Goal: Use online tool/utility: Use online tool/utility

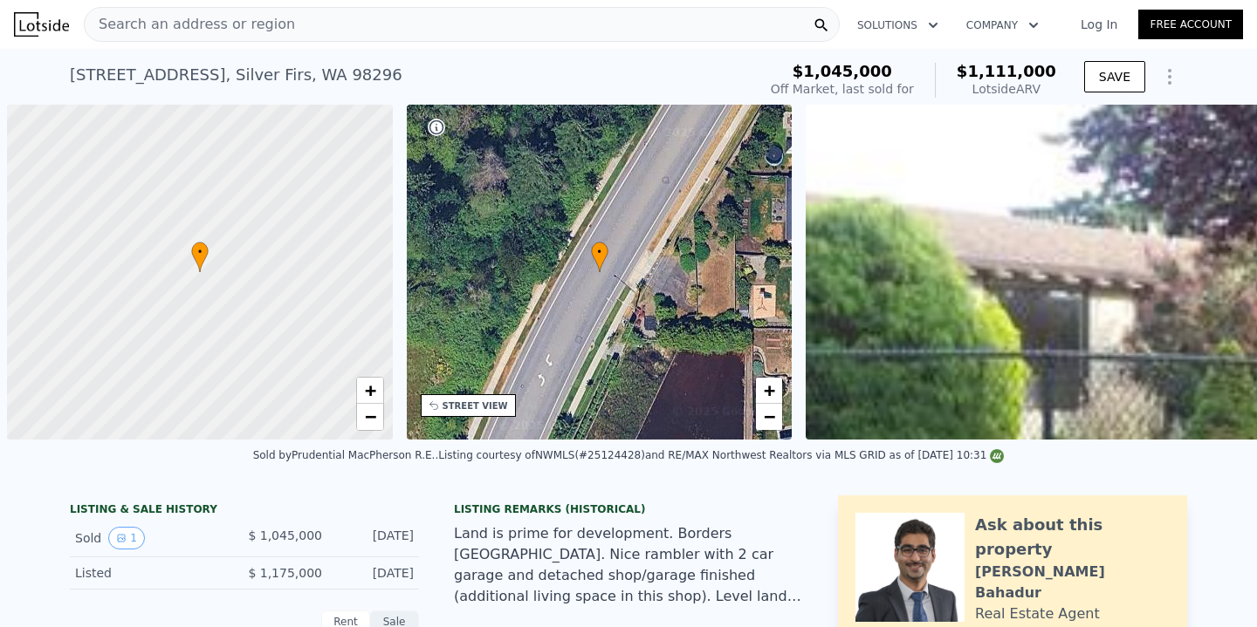
scroll to position [0, 7]
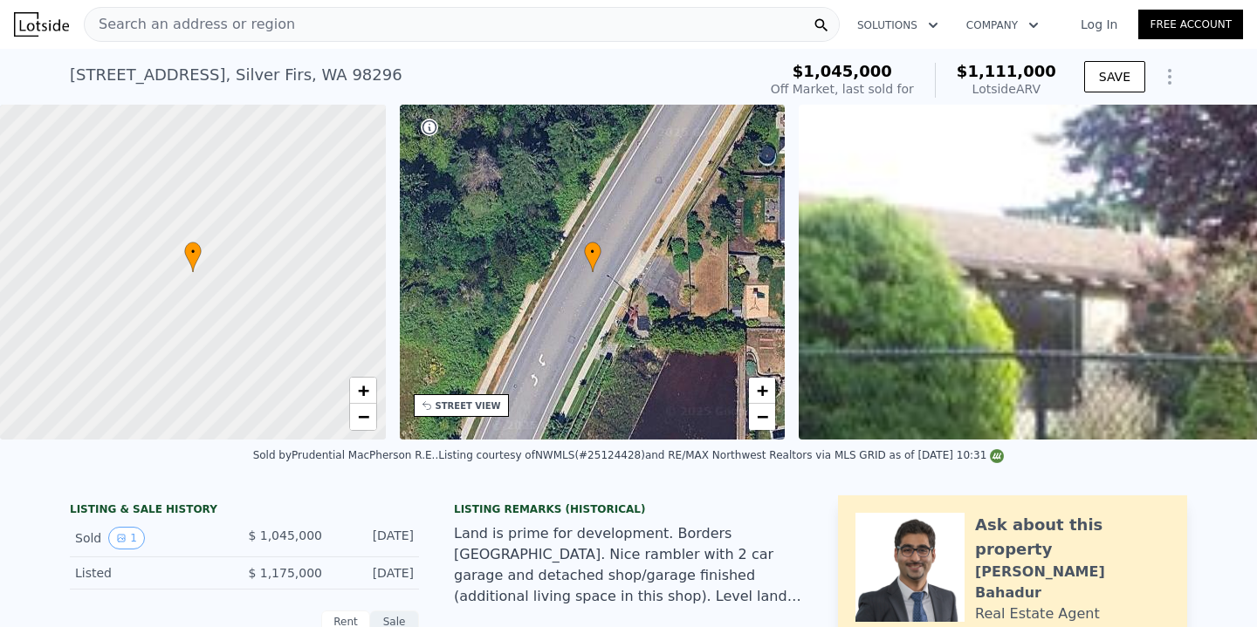
click at [306, 31] on div "Search an address or region" at bounding box center [462, 24] width 756 height 35
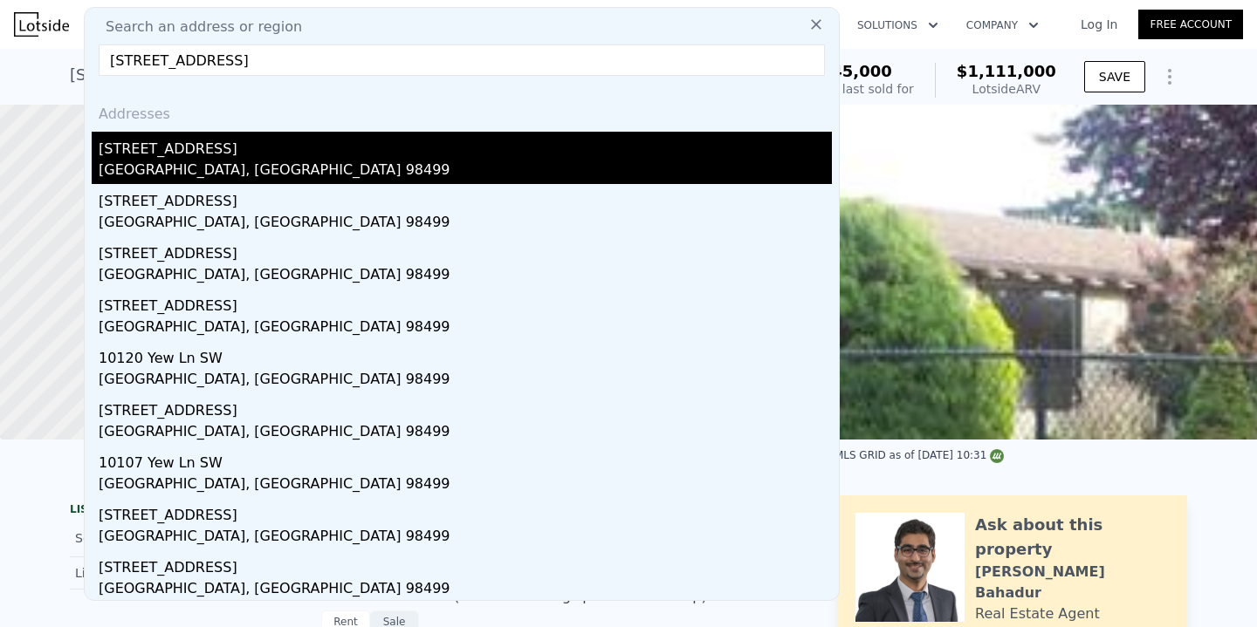
type input "[STREET_ADDRESS]"
click at [189, 141] on div "[STREET_ADDRESS]" at bounding box center [465, 146] width 733 height 28
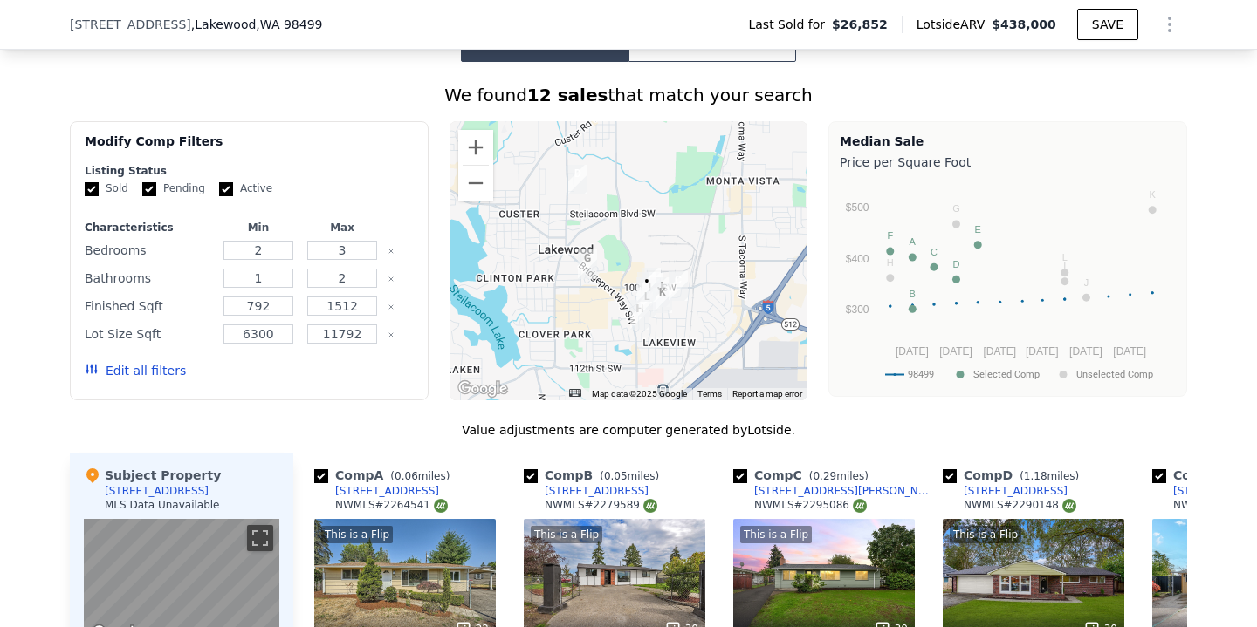
scroll to position [1092, 0]
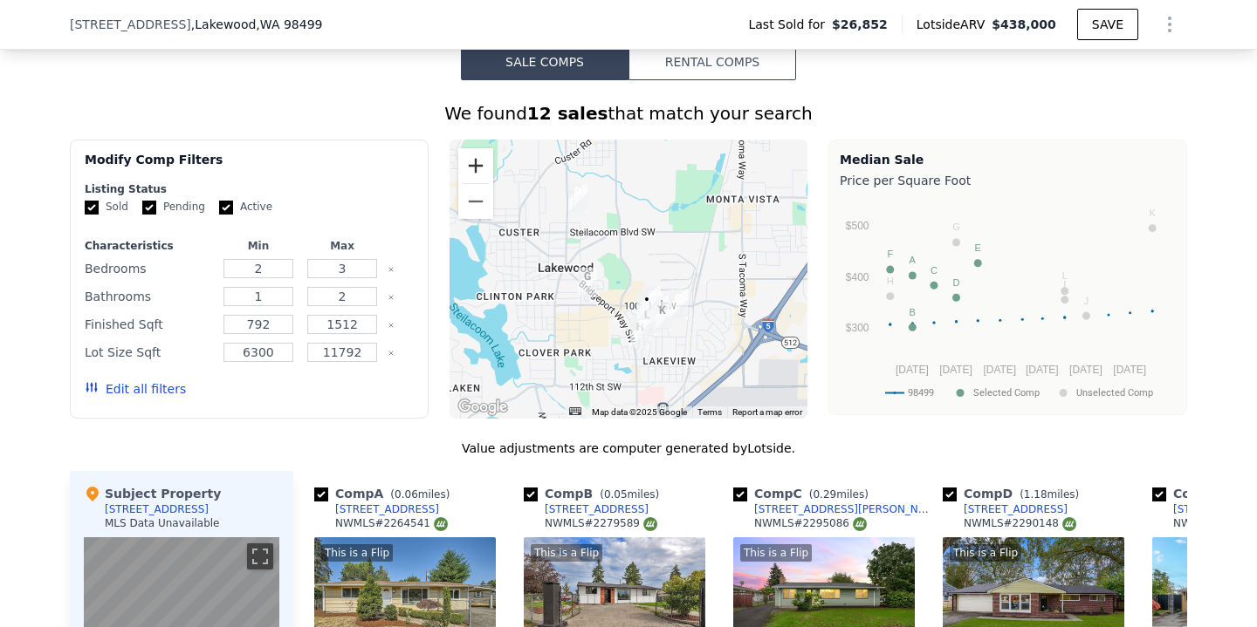
click at [477, 172] on button "Zoom in" at bounding box center [475, 165] width 35 height 35
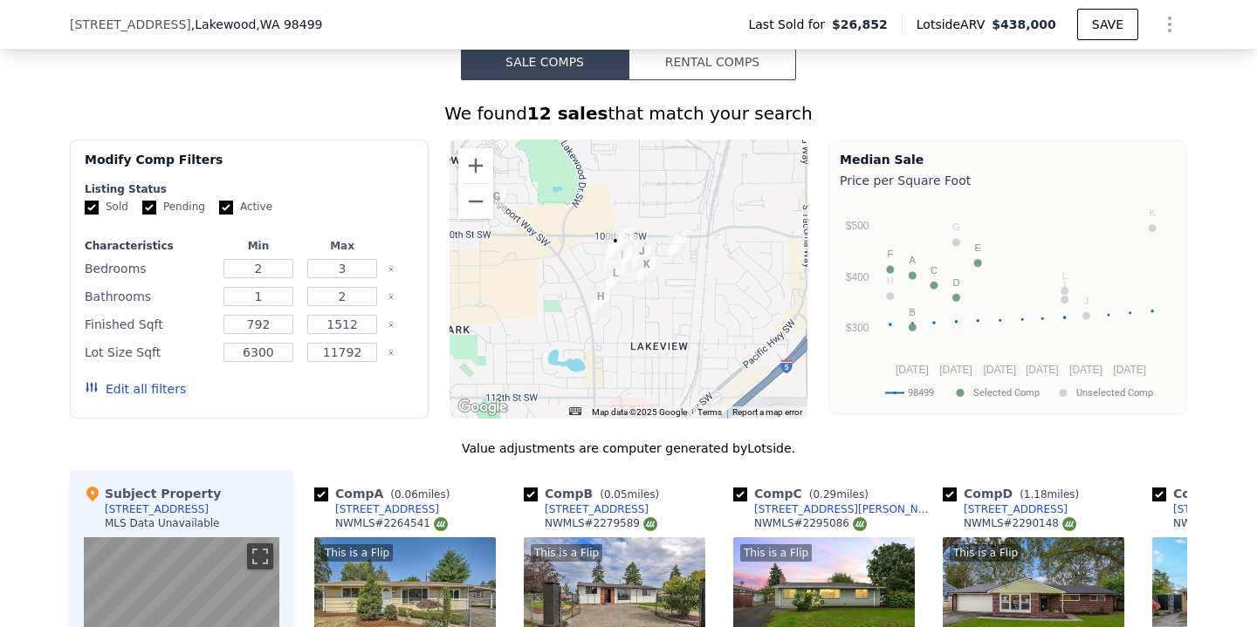
drag, startPoint x: 639, startPoint y: 353, endPoint x: 579, endPoint y: 242, distance: 126.9
click at [579, 242] on div at bounding box center [628, 279] width 359 height 279
click at [470, 159] on button "Zoom in" at bounding box center [475, 165] width 35 height 35
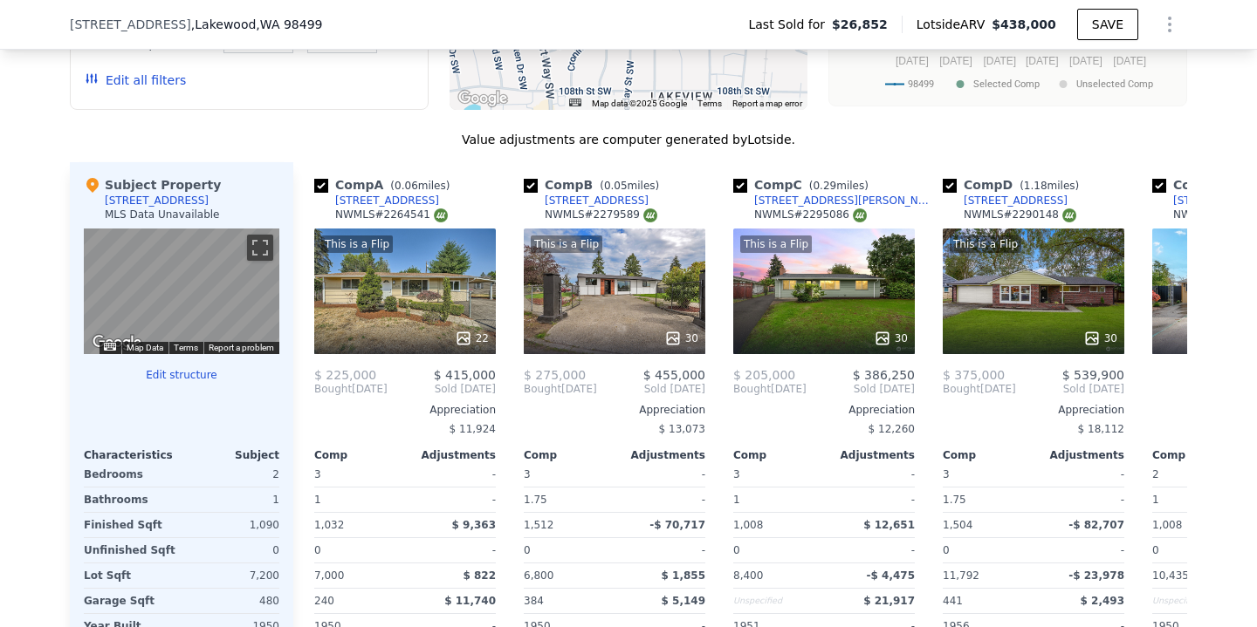
scroll to position [1488, 0]
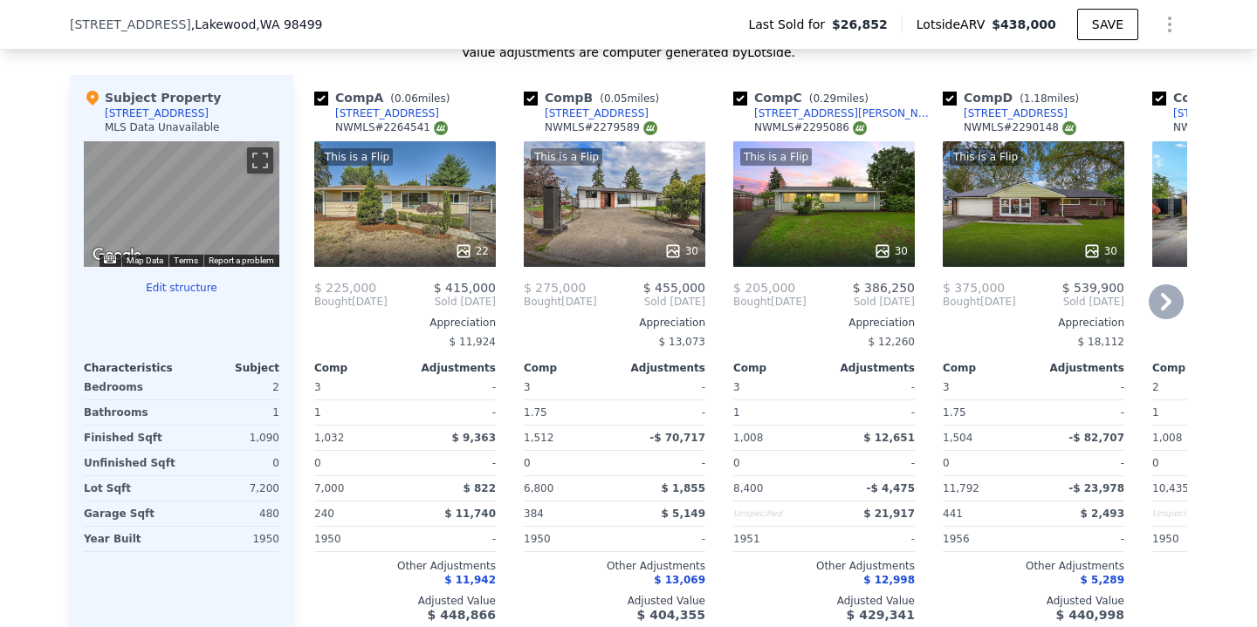
click at [1157, 297] on icon at bounding box center [1166, 302] width 35 height 35
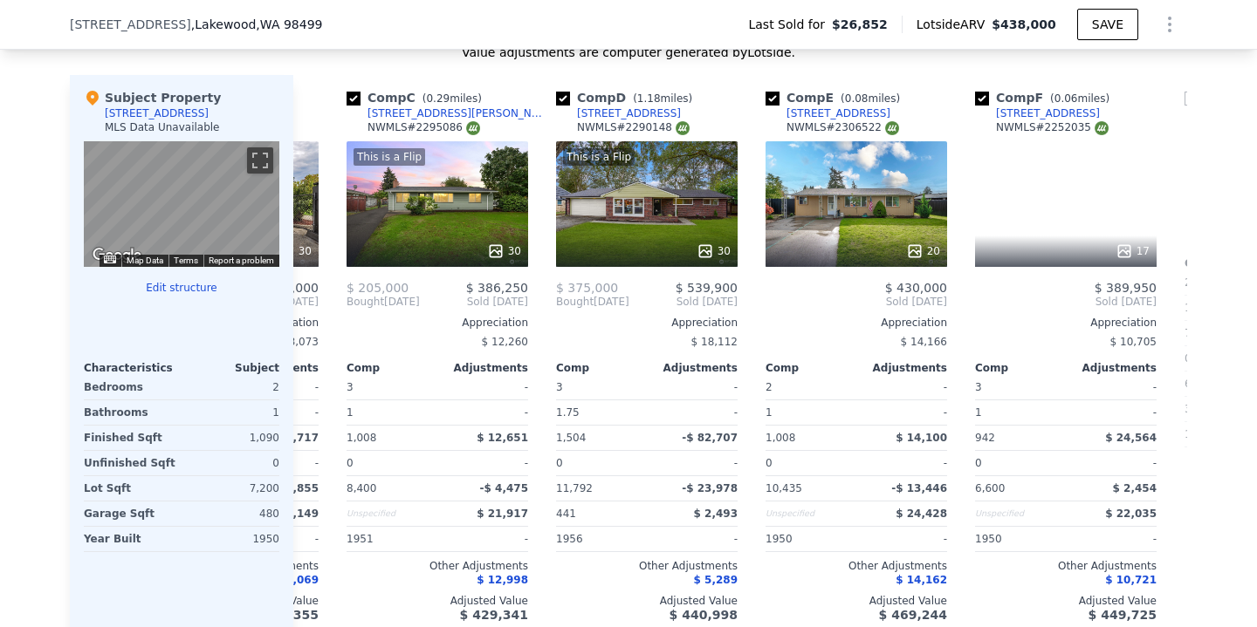
scroll to position [0, 419]
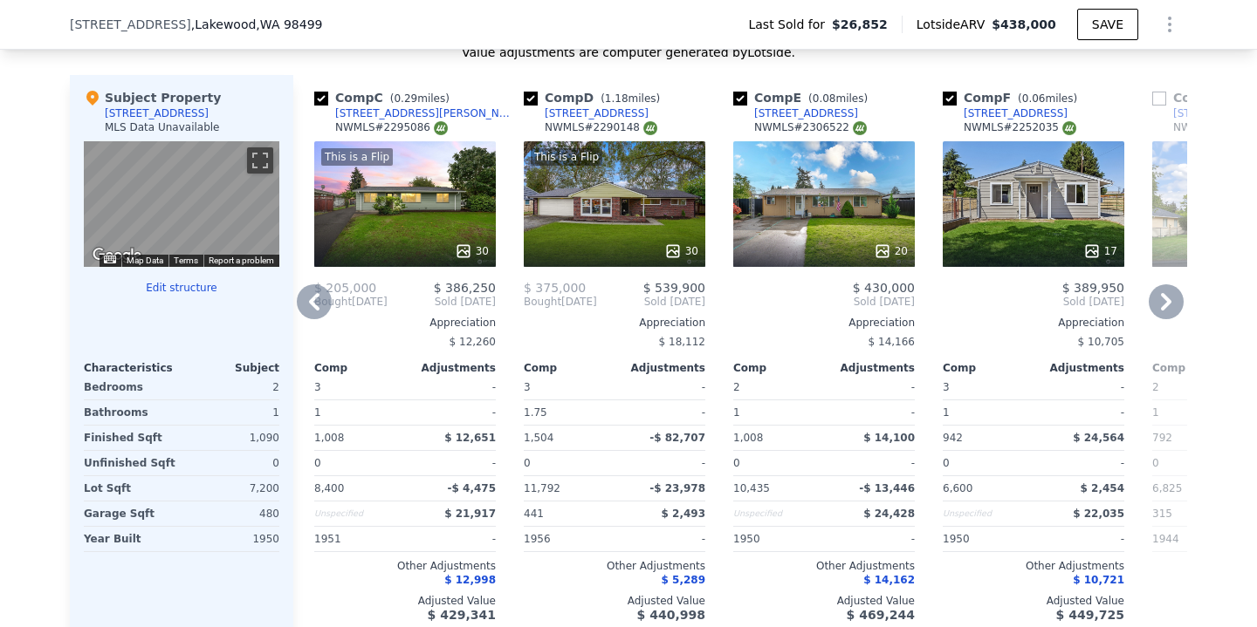
click at [1157, 296] on icon at bounding box center [1166, 302] width 35 height 35
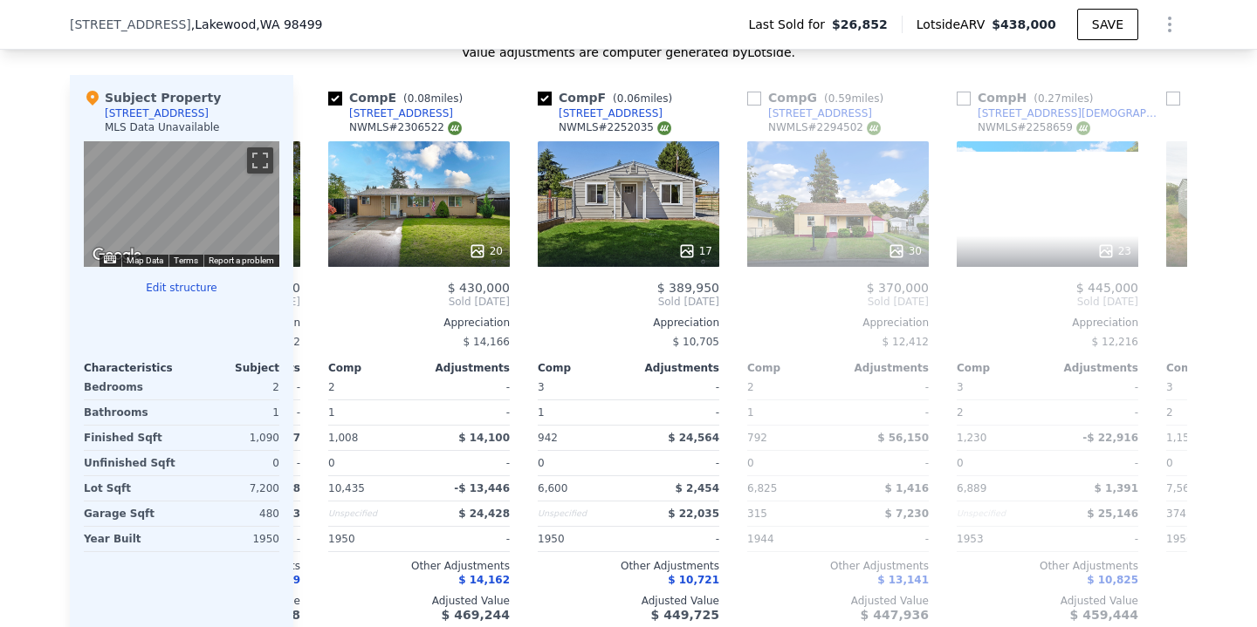
scroll to position [0, 838]
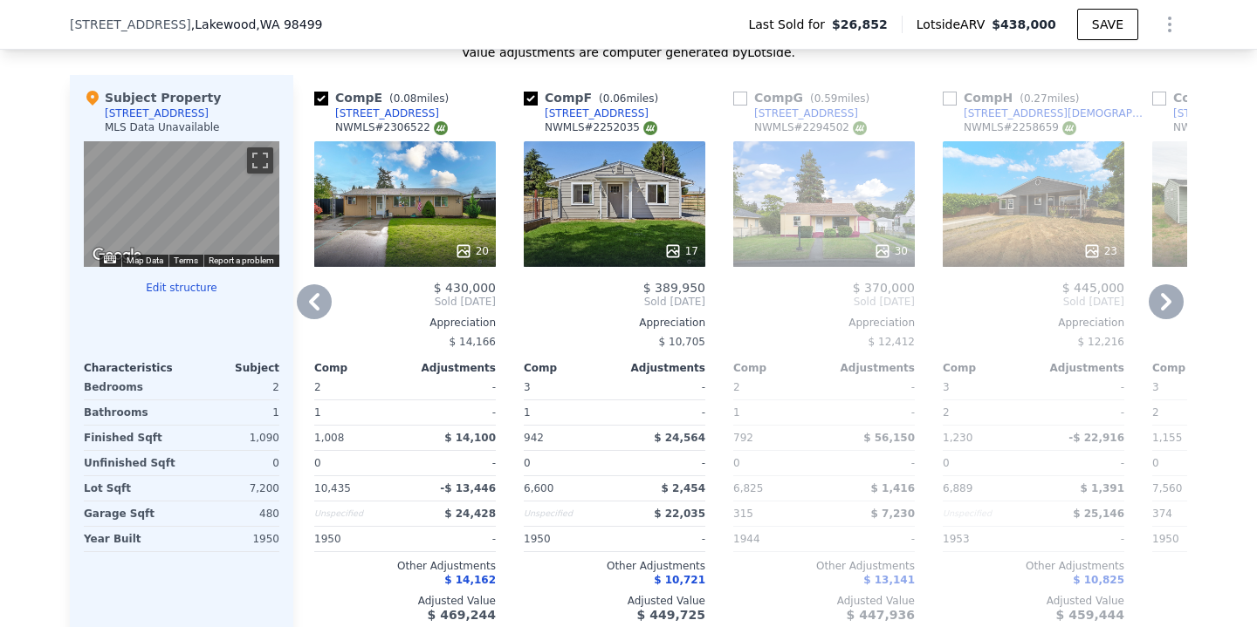
click at [307, 305] on icon at bounding box center [314, 302] width 35 height 35
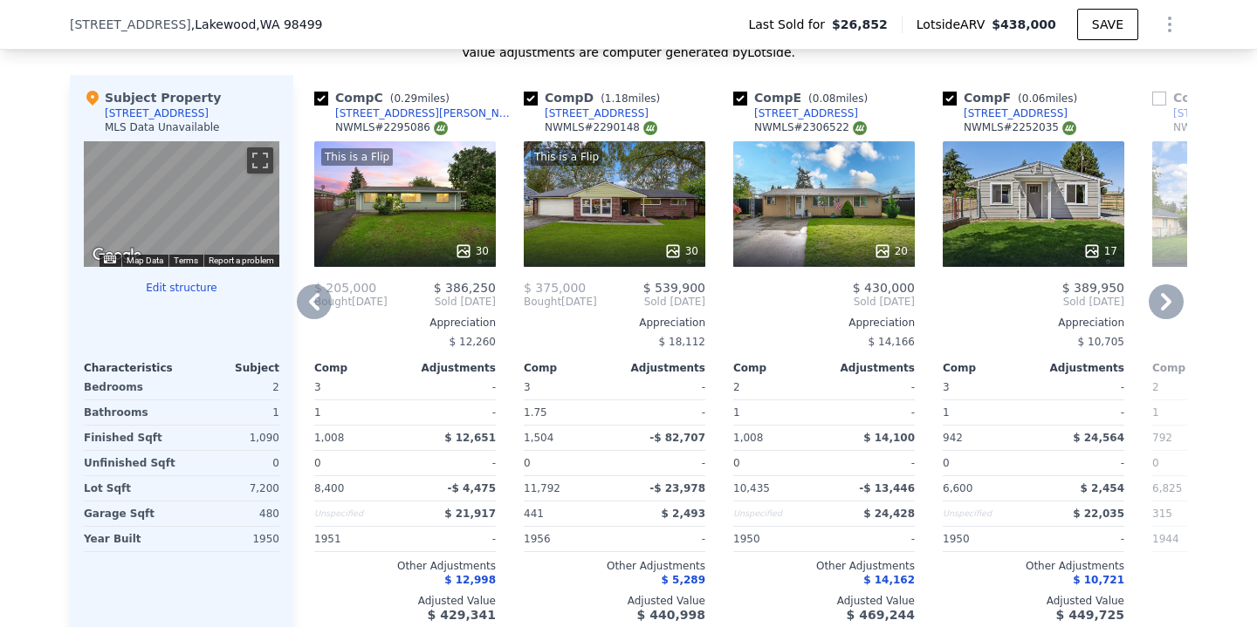
click at [312, 304] on icon at bounding box center [314, 301] width 10 height 17
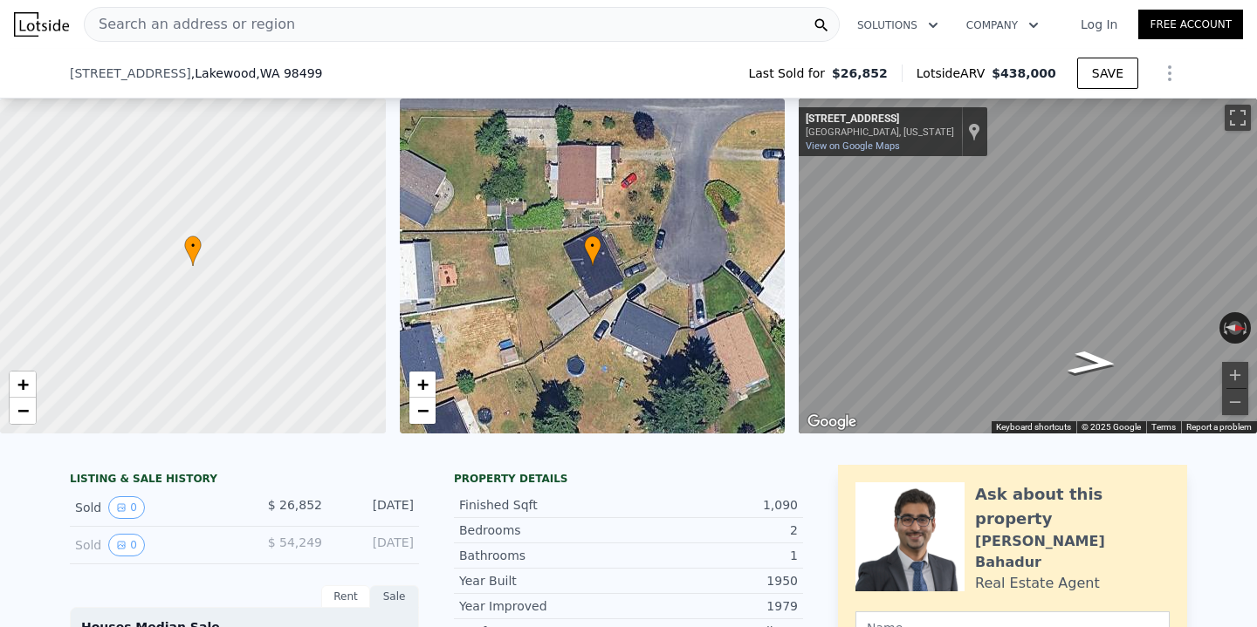
scroll to position [1321, 0]
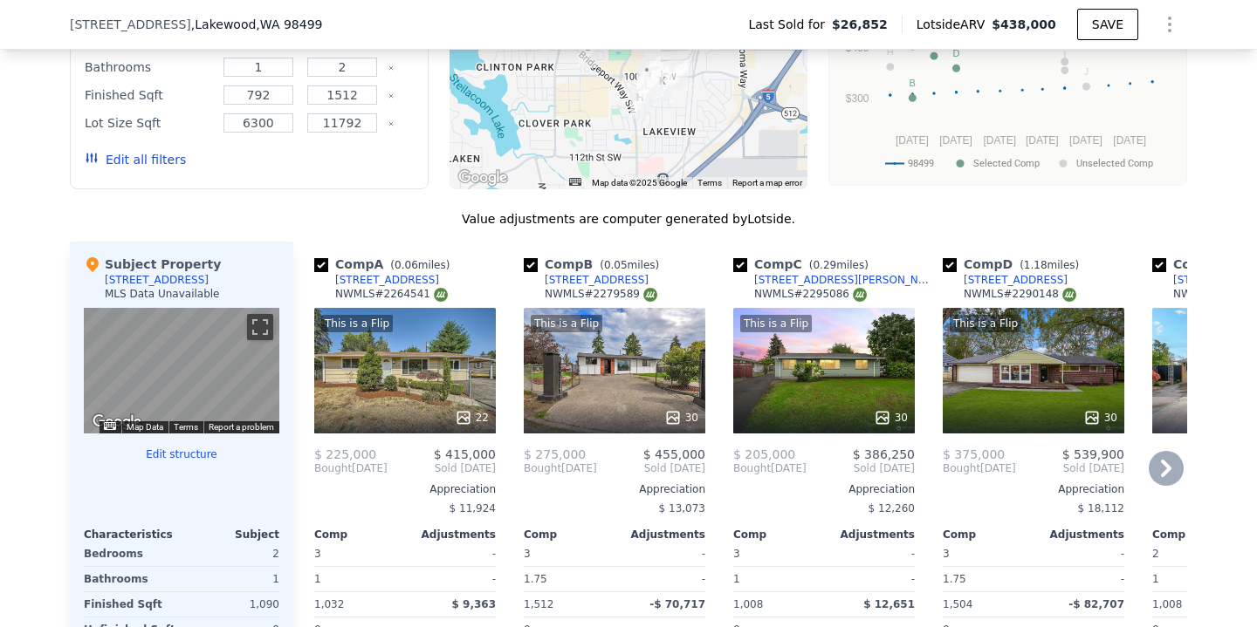
click at [1166, 460] on icon at bounding box center [1166, 468] width 35 height 35
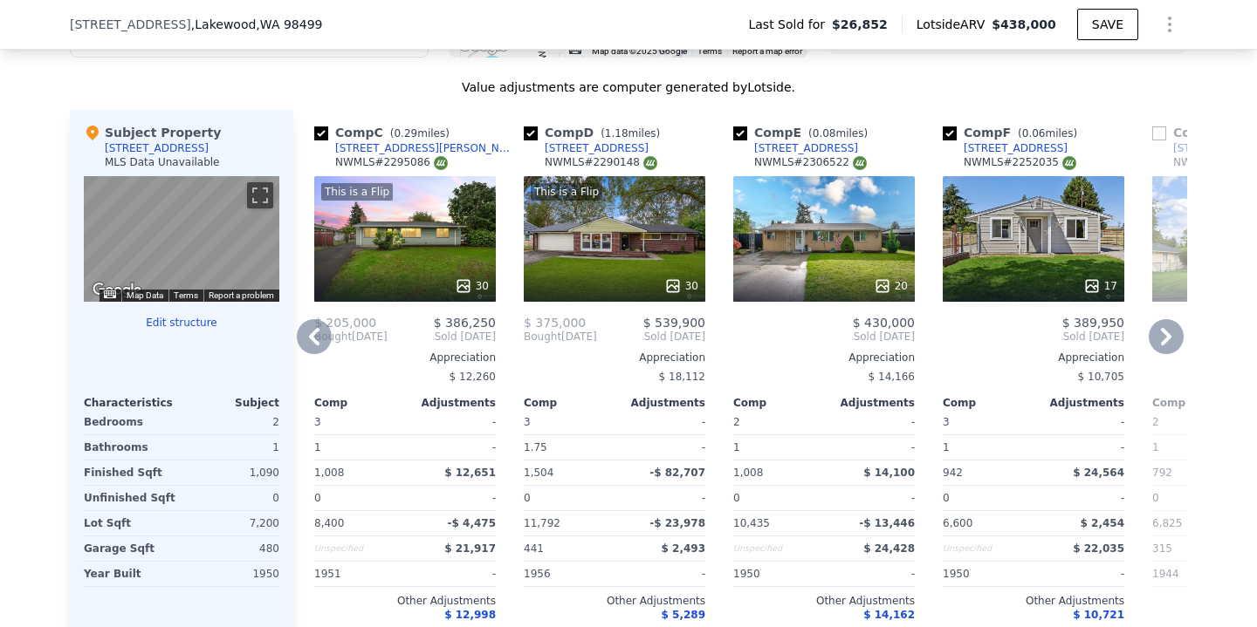
scroll to position [1451, 0]
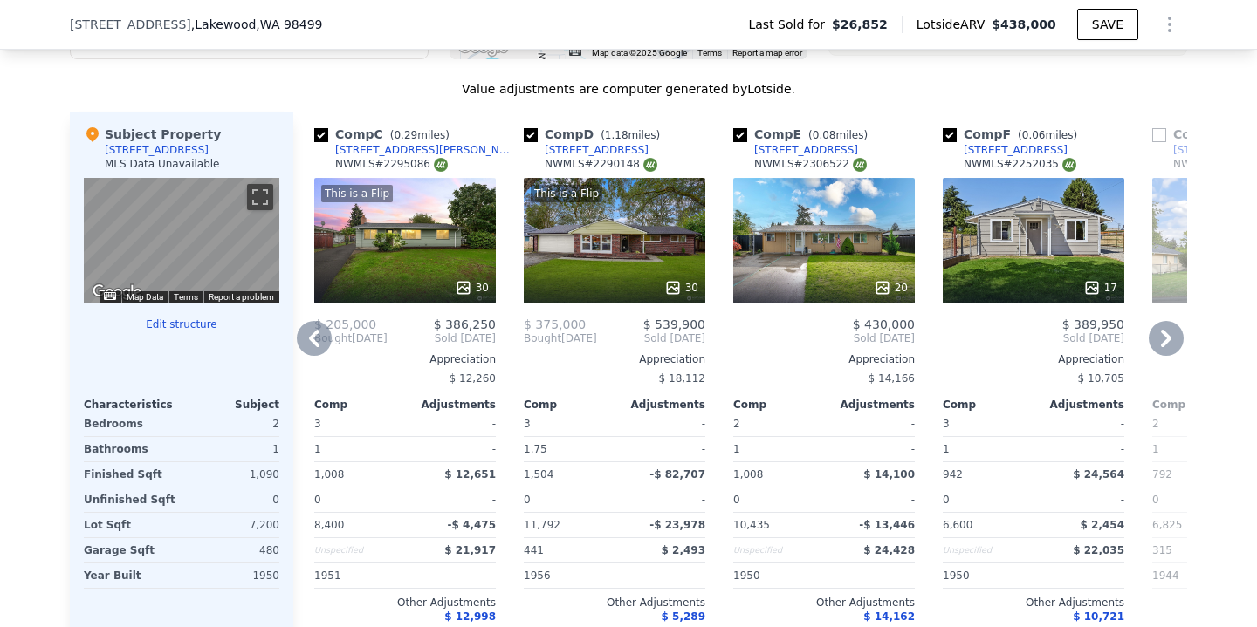
click at [1186, 341] on span "Sold [DATE]" at bounding box center [1243, 339] width 182 height 14
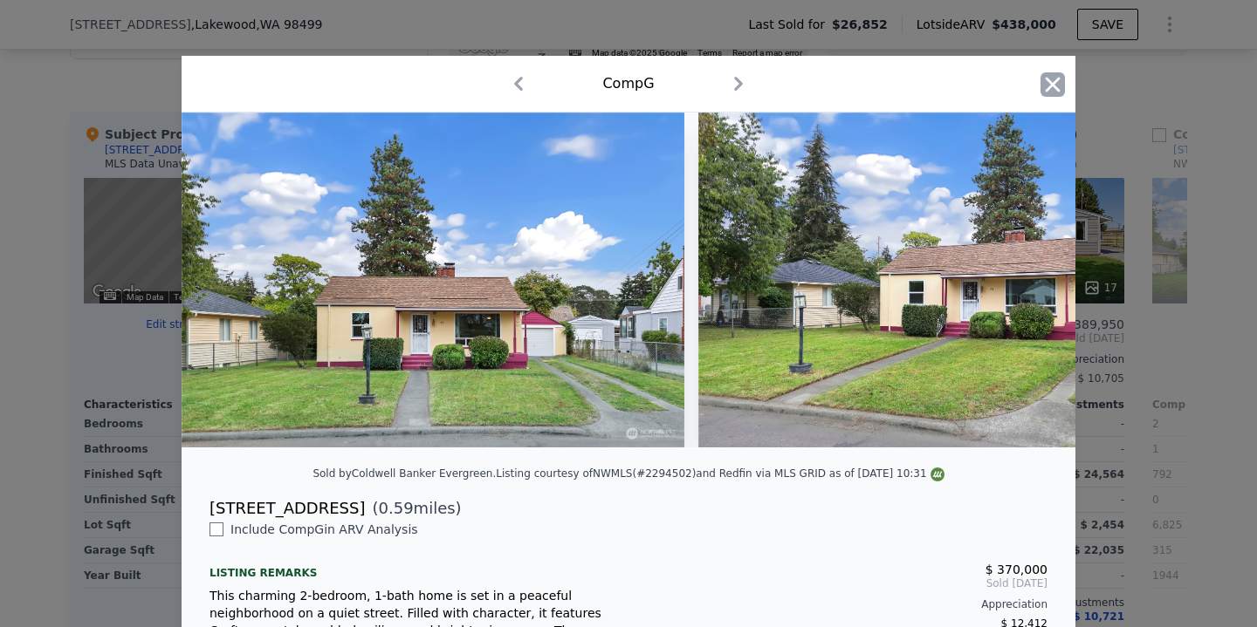
click at [1052, 95] on icon "button" at bounding box center [1052, 84] width 24 height 24
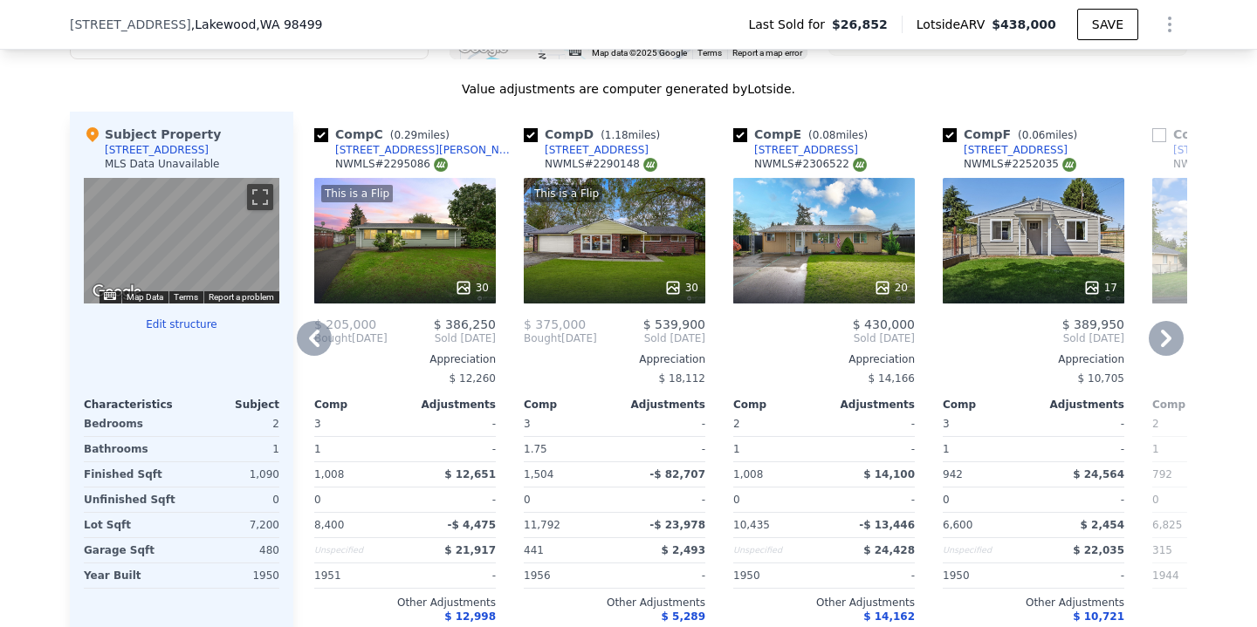
click at [1166, 316] on div "Comp G ( 0.59 miles) [STREET_ADDRESS] # 2294502 30 $ 370,000 Sold [DATE] Apprec…" at bounding box center [1242, 392] width 195 height 561
click at [1174, 354] on div "Appreciation" at bounding box center [1243, 360] width 182 height 14
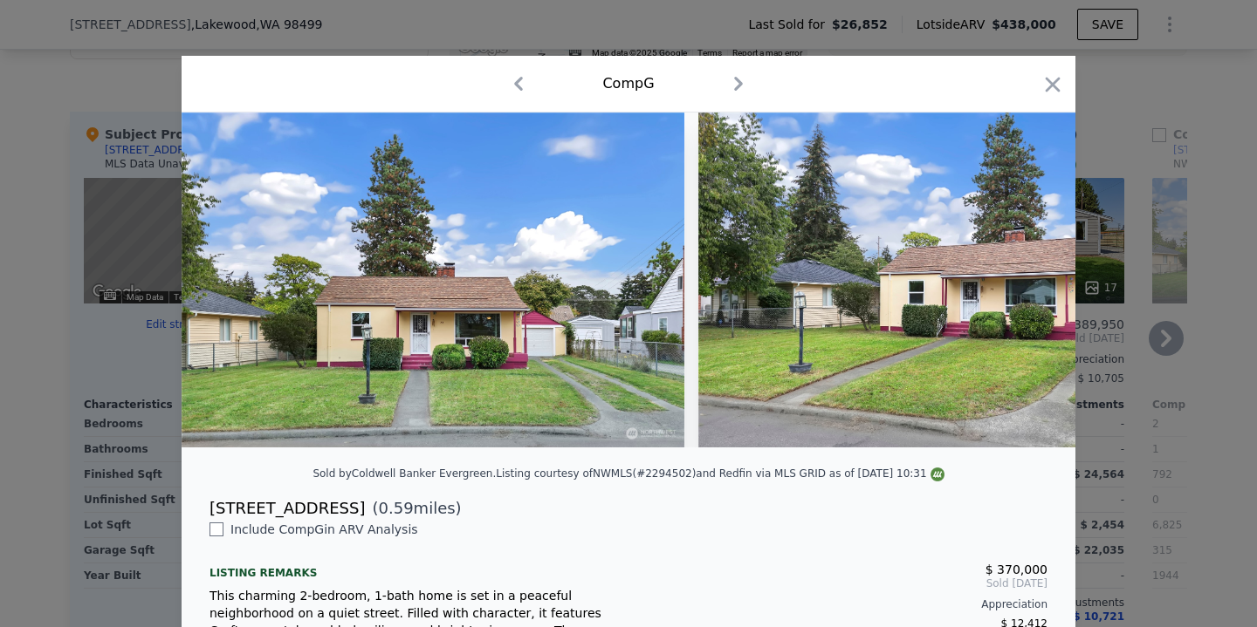
click at [1174, 354] on div at bounding box center [628, 313] width 1257 height 627
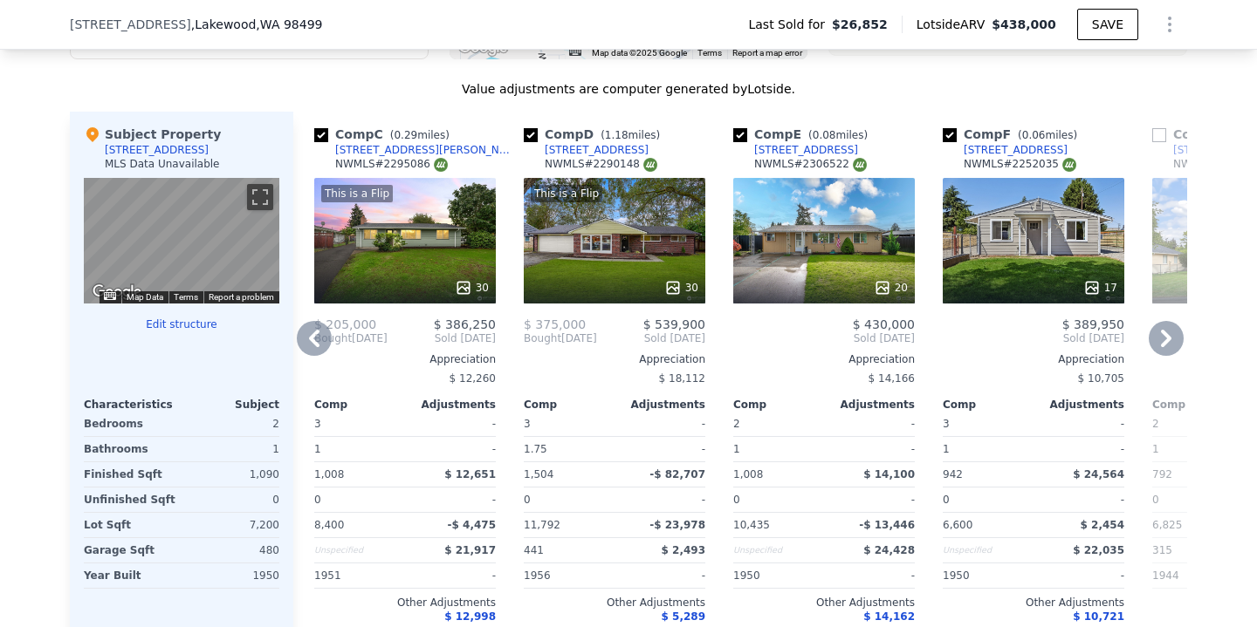
click at [1168, 355] on div "Appreciation" at bounding box center [1243, 360] width 182 height 14
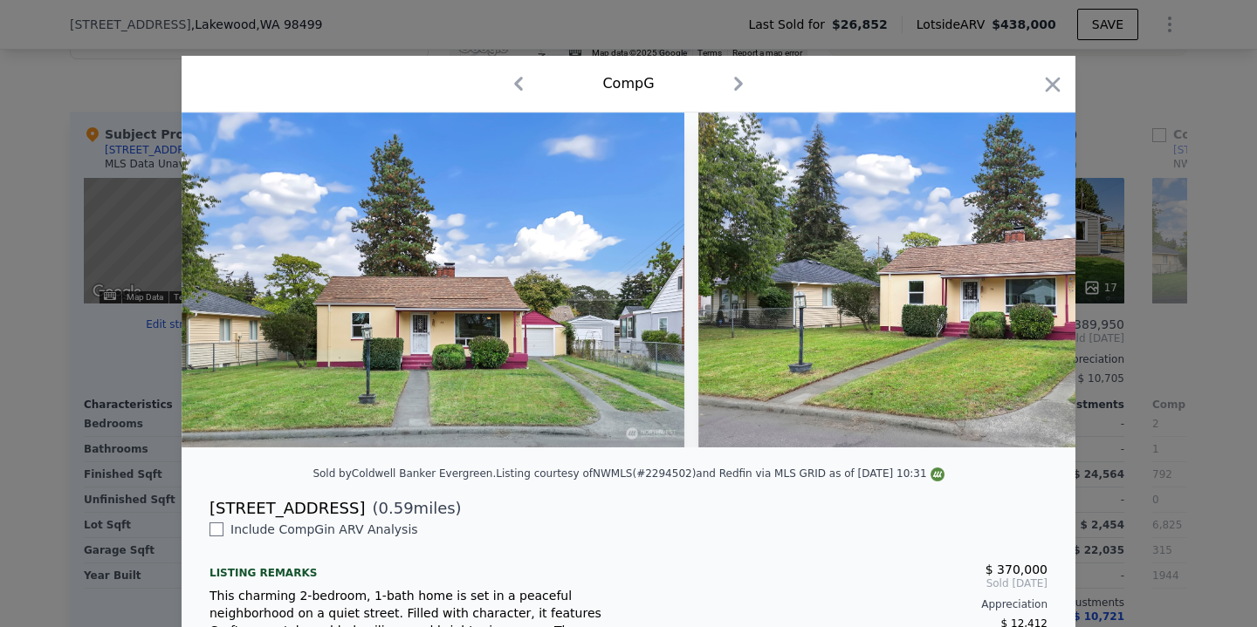
click at [1149, 272] on div at bounding box center [628, 313] width 1257 height 627
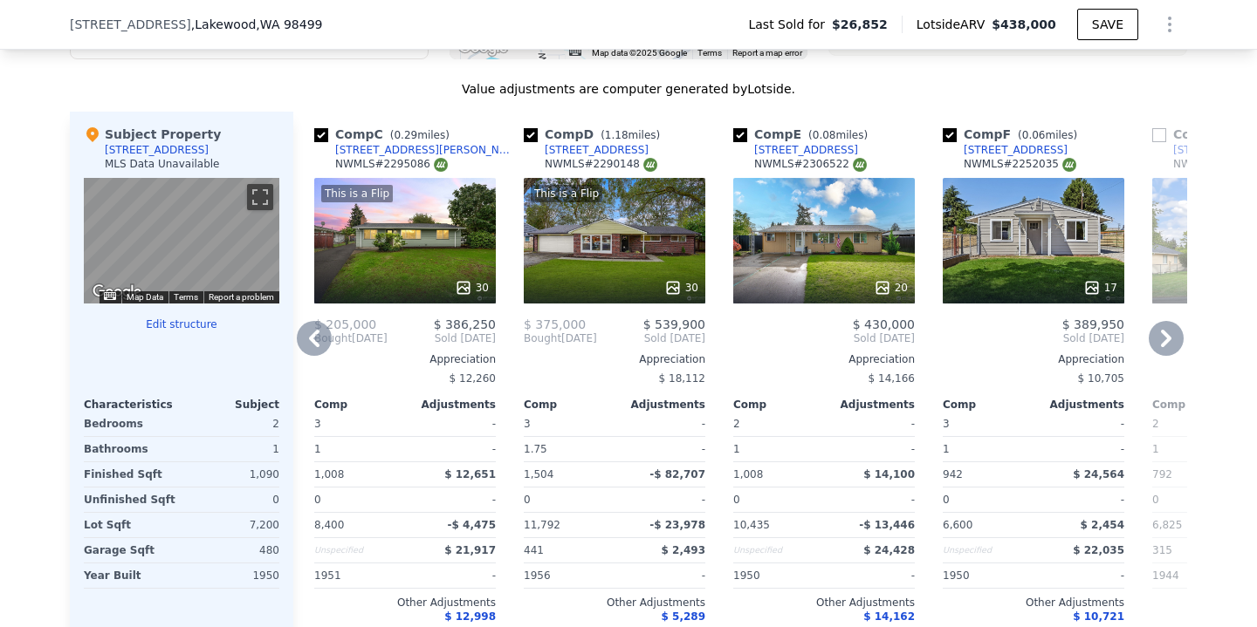
click at [1164, 341] on icon at bounding box center [1166, 338] width 10 height 17
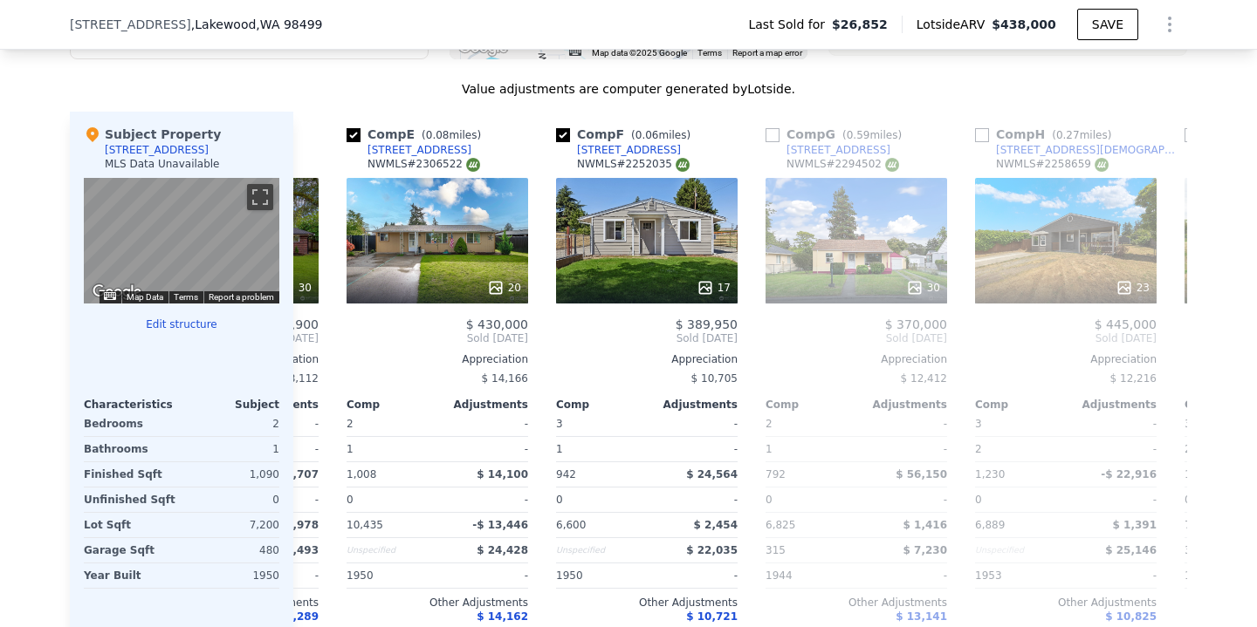
scroll to position [0, 838]
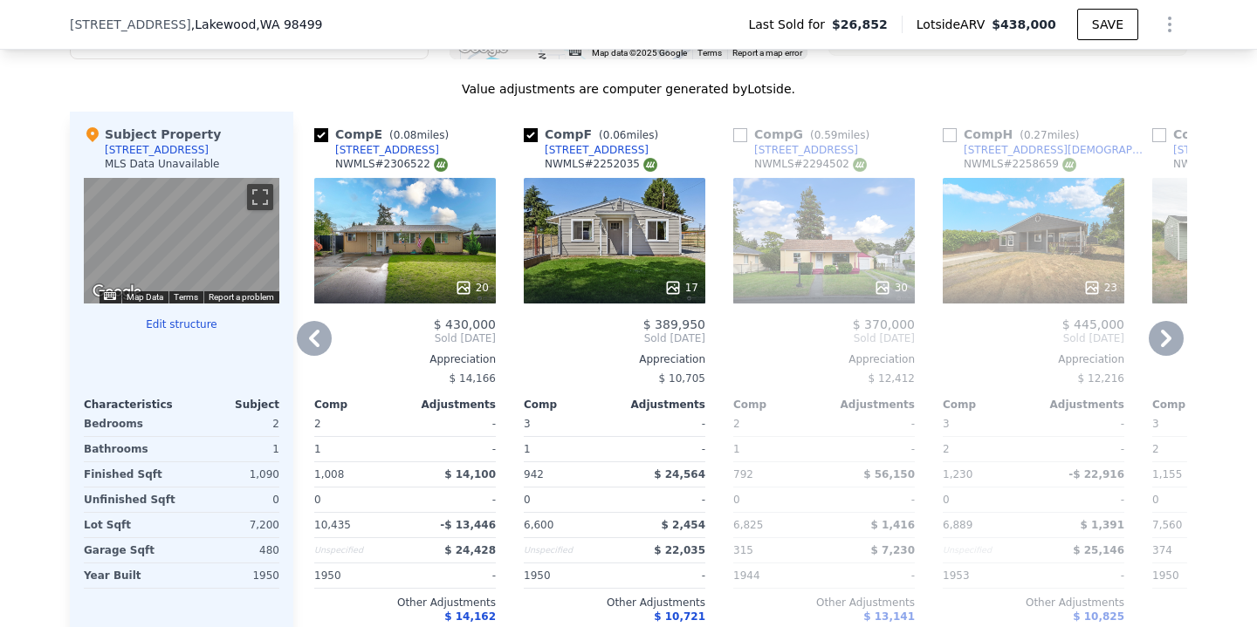
click at [1164, 341] on icon at bounding box center [1166, 338] width 10 height 17
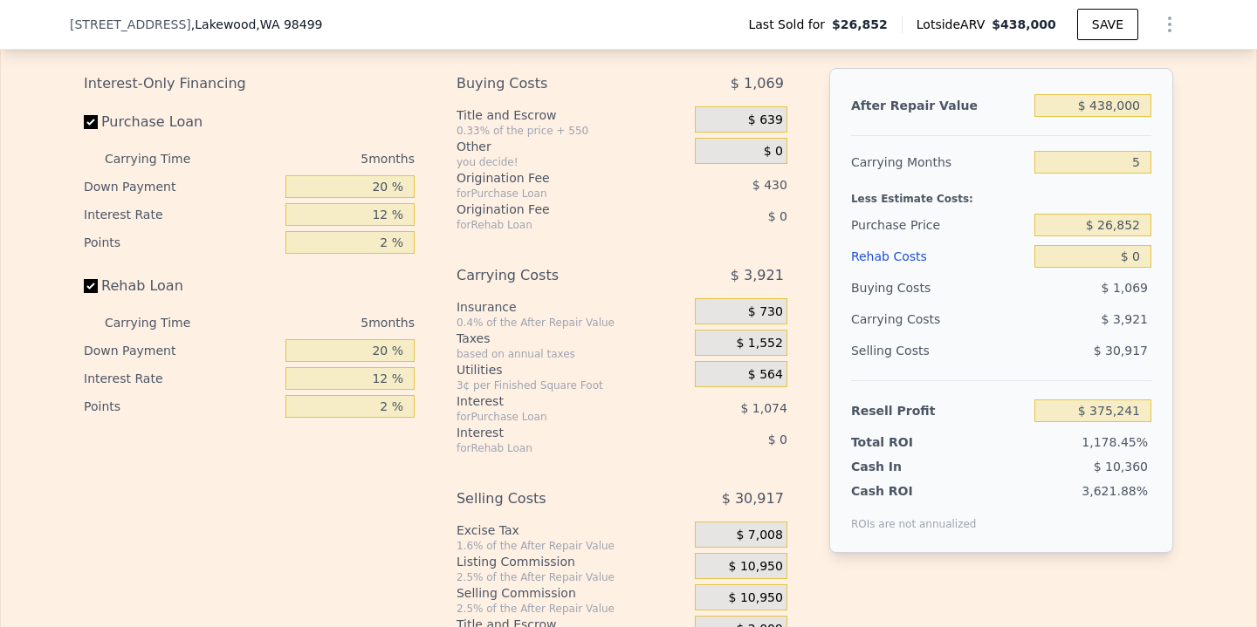
scroll to position [2111, 0]
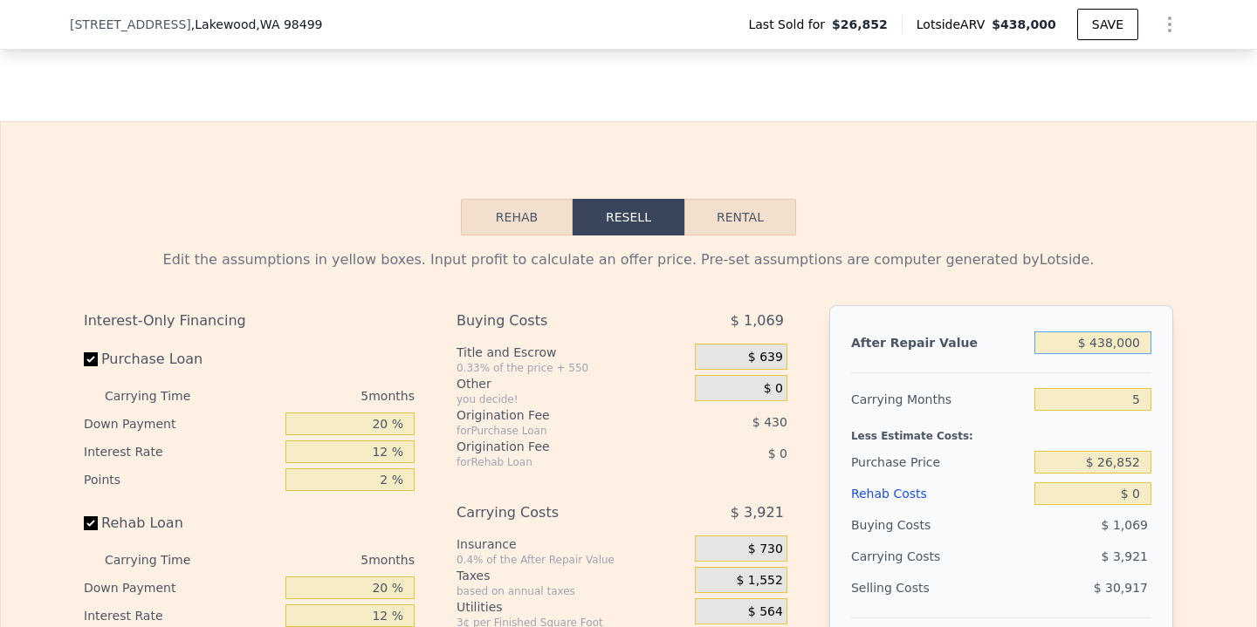
click at [1113, 339] on input "$ 438,000" at bounding box center [1092, 343] width 117 height 23
type input "$ 43,000"
type input "$ 8,285"
type input "$ 4,000"
type input "-$ 27,946"
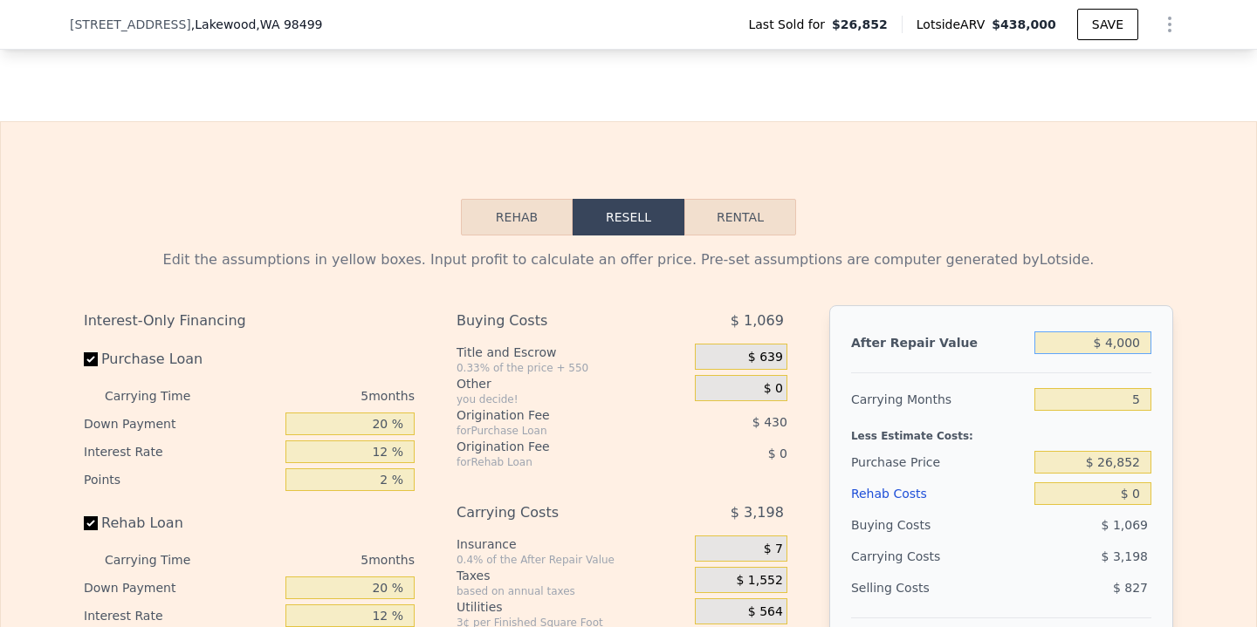
type input "$ 000"
type input "-$ 31,662"
type input "$ 4,000"
type input "-$ 27,946"
type input "$ 44,000"
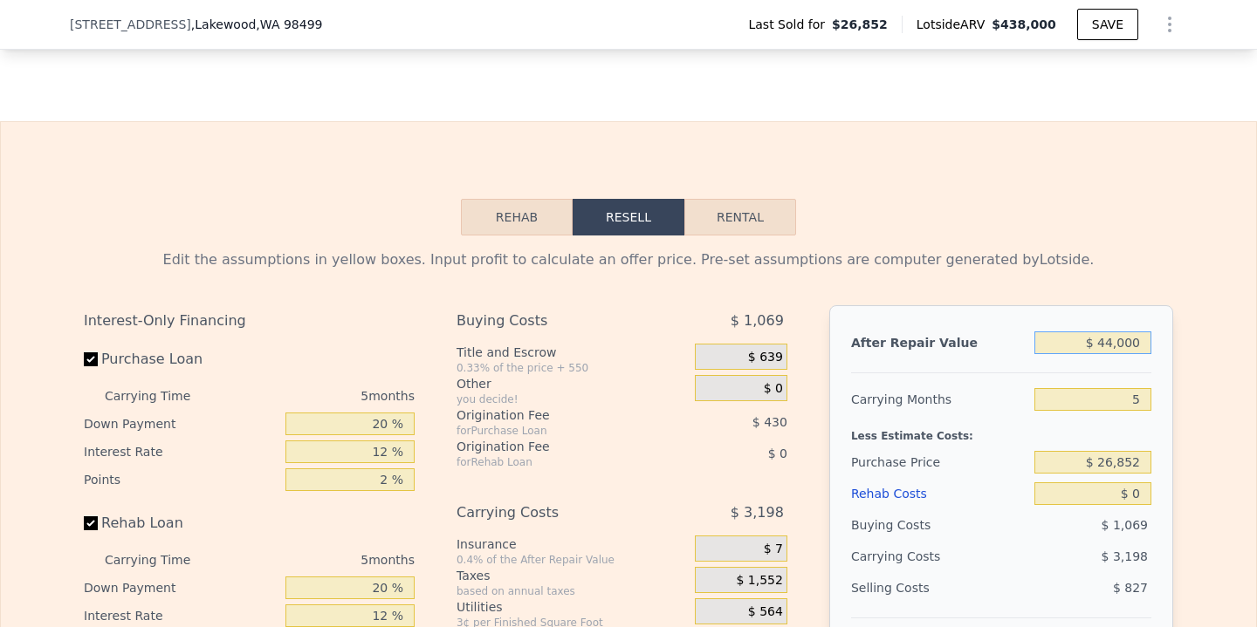
type input "$ 9,214"
type input "$ 440,000"
type input "$ 377,100"
type input "$ 440,000"
click at [1133, 386] on div "5" at bounding box center [1092, 399] width 117 height 31
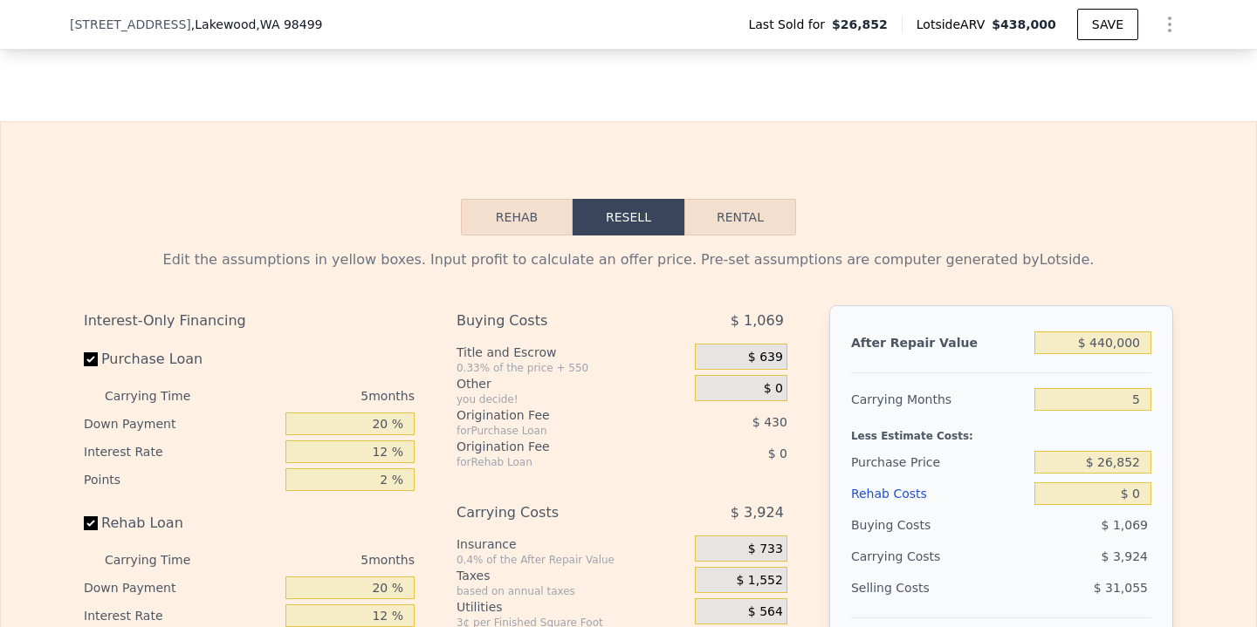
click at [1133, 411] on div "5" at bounding box center [1092, 399] width 117 height 31
click at [1142, 408] on input "5" at bounding box center [1092, 399] width 117 height 23
type input "3"
type input "$ 378,670"
type input "3"
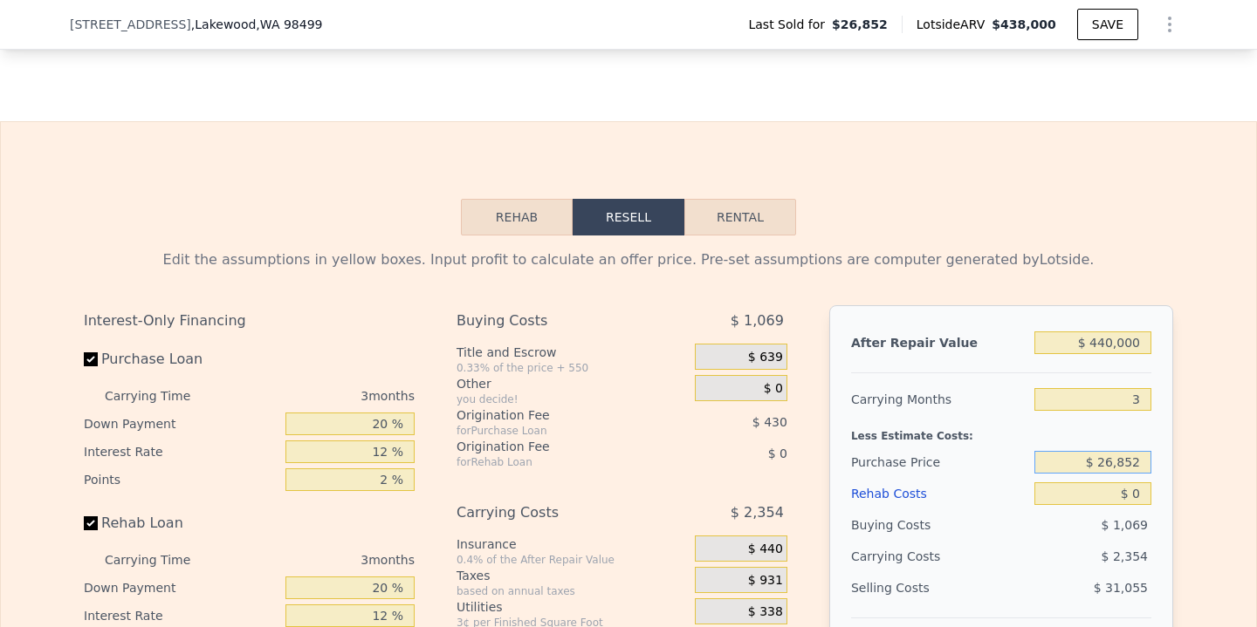
click at [1111, 464] on input "$ 26,852" at bounding box center [1092, 462] width 117 height 23
click at [1148, 462] on input "$ 26,852" at bounding box center [1092, 462] width 117 height 23
type input "$ 2"
type input "$ 350,000"
click at [1198, 522] on div "Edit the assumptions in yellow boxes. Input profit to calculate an offer price.…" at bounding box center [628, 560] width 1255 height 649
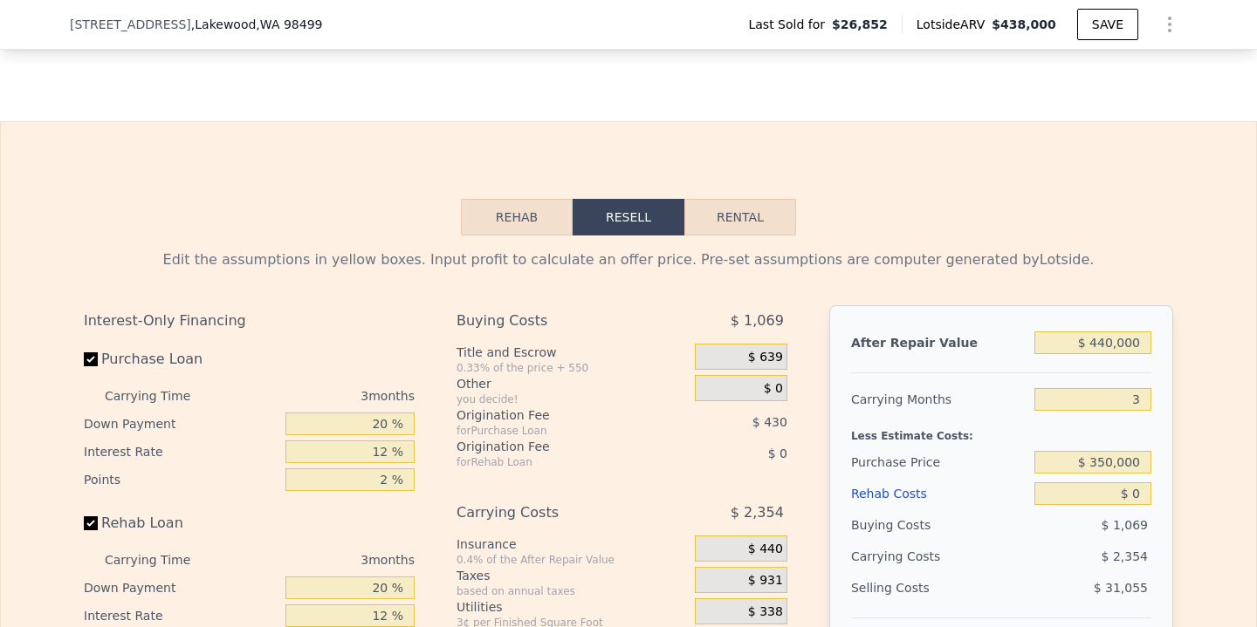
type input "$ 41,520"
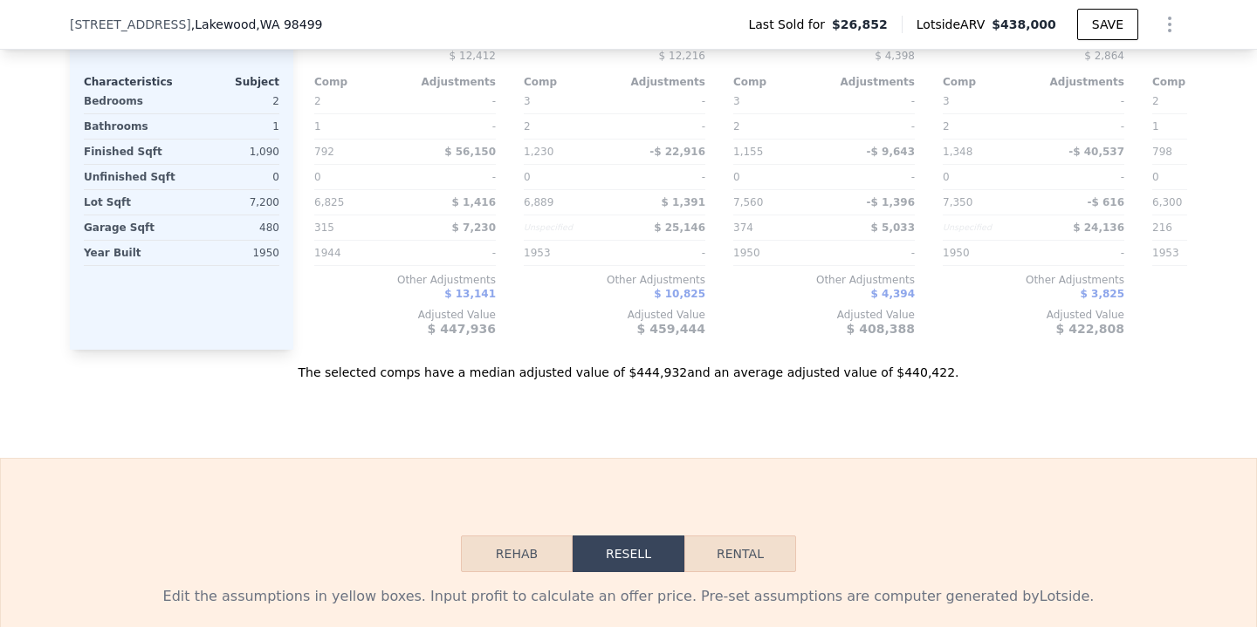
scroll to position [1505, 0]
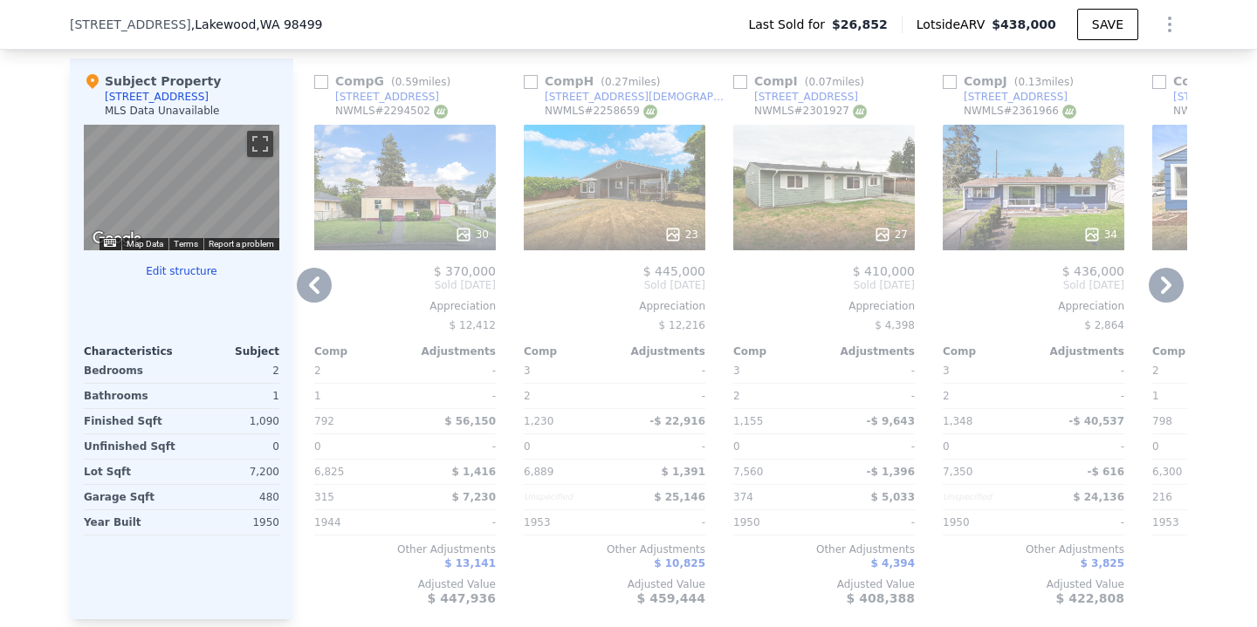
click at [304, 291] on icon at bounding box center [314, 285] width 35 height 35
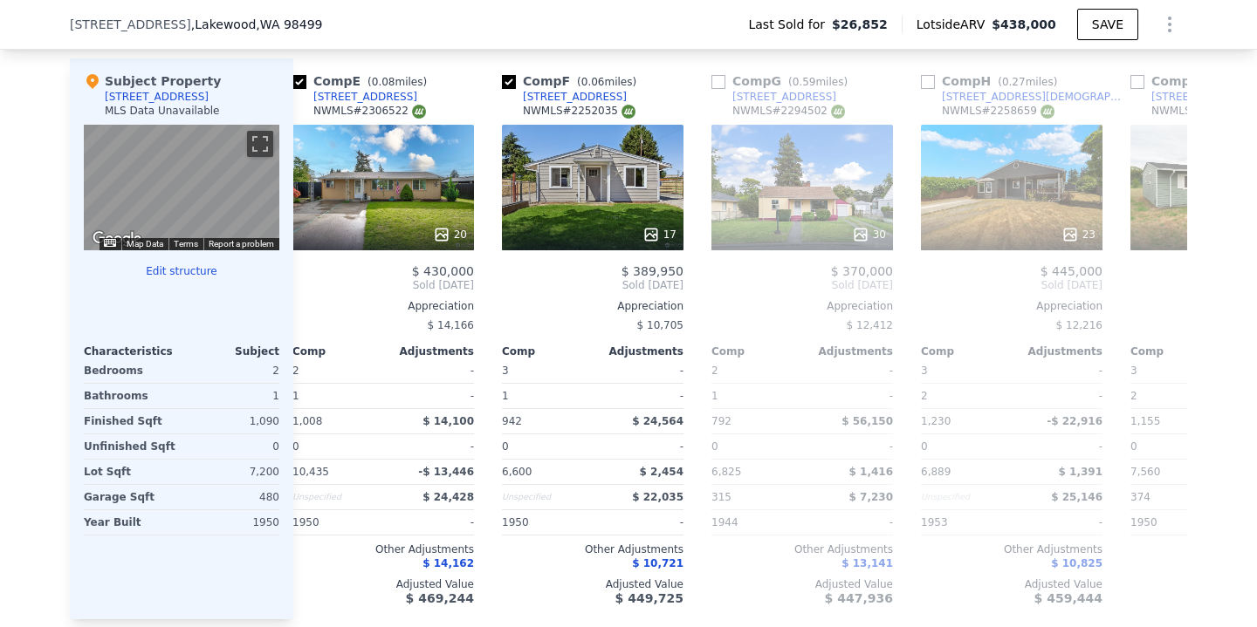
scroll to position [0, 838]
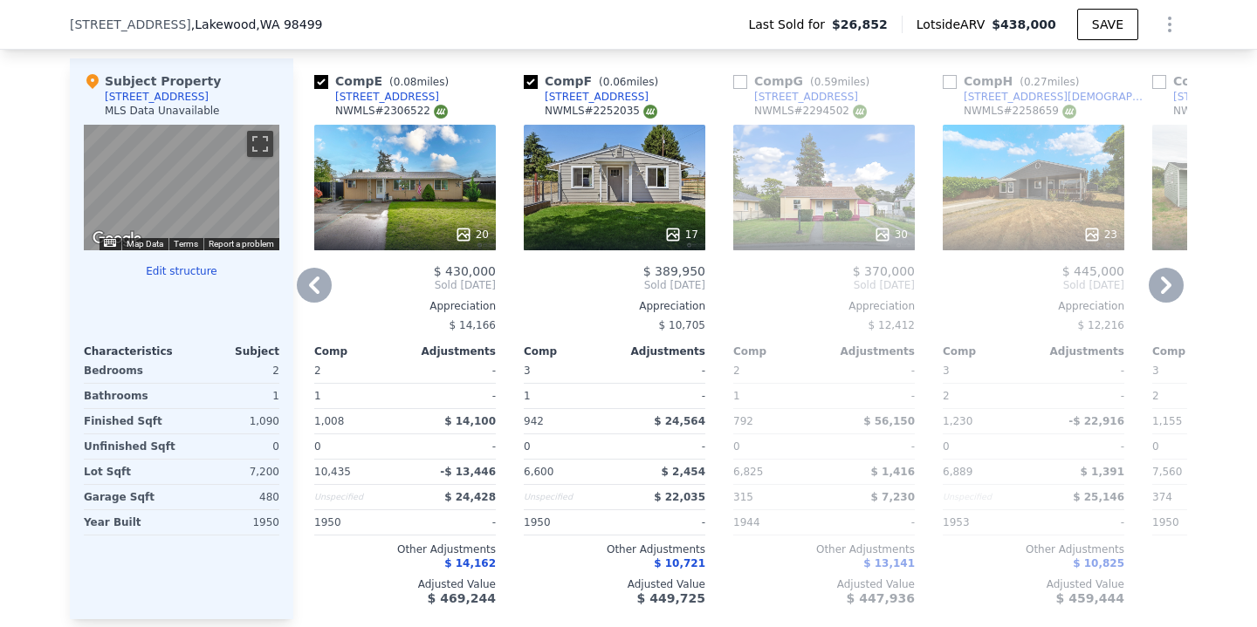
click at [305, 291] on icon at bounding box center [314, 285] width 35 height 35
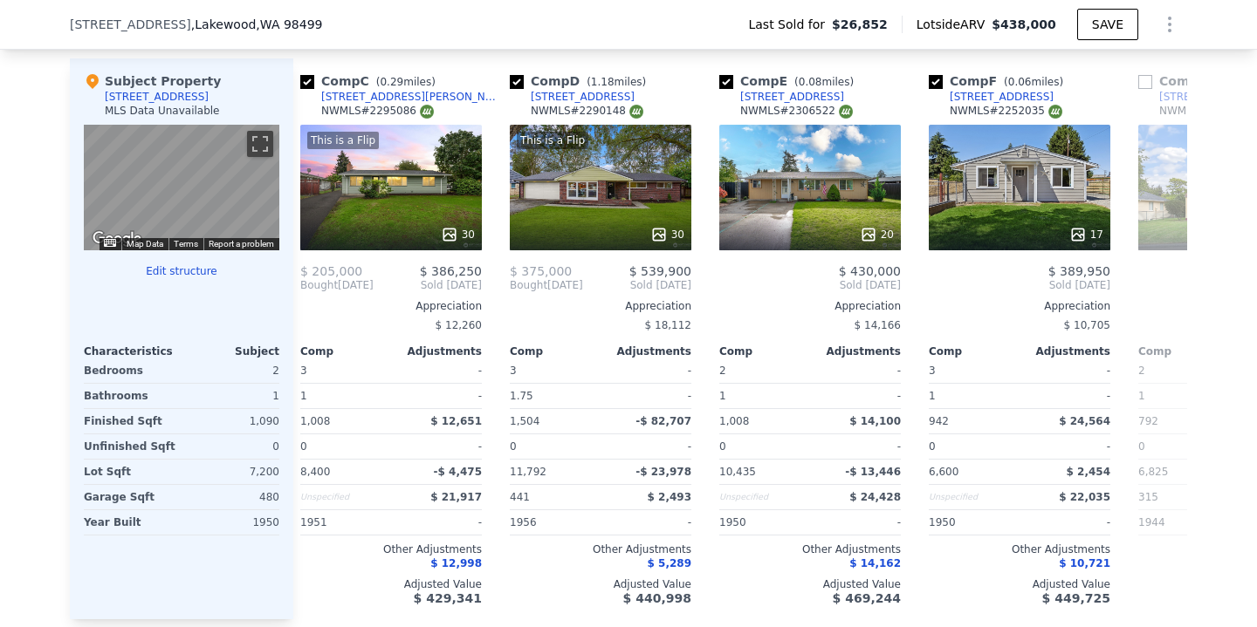
scroll to position [0, 419]
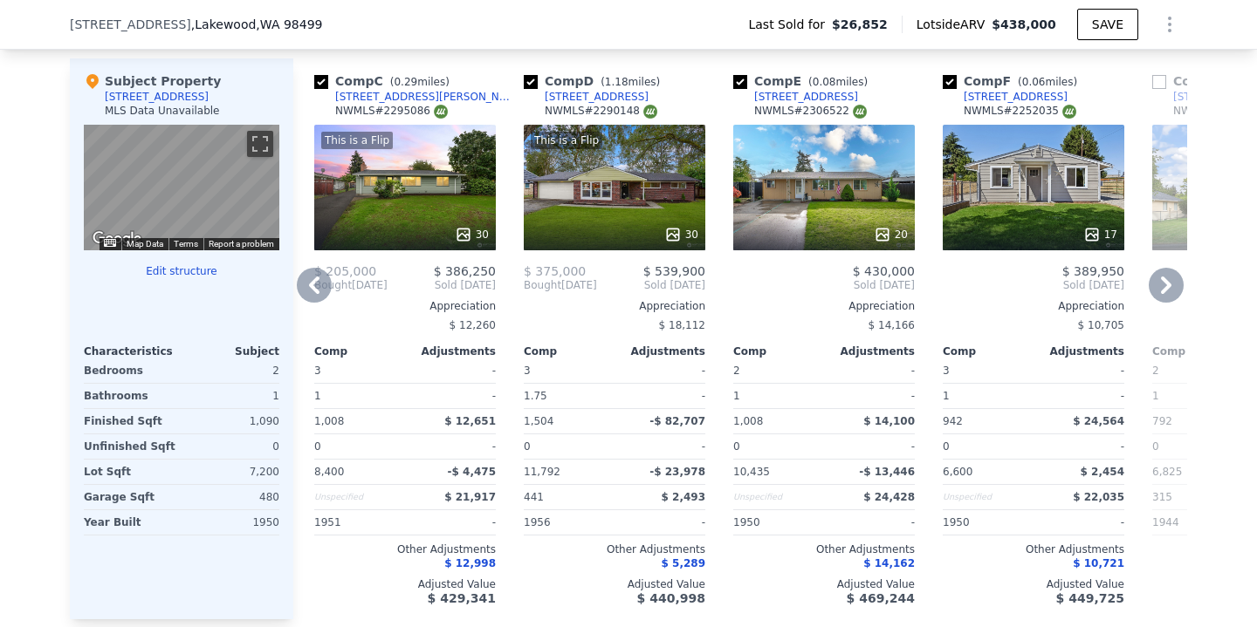
click at [305, 291] on icon at bounding box center [314, 285] width 35 height 35
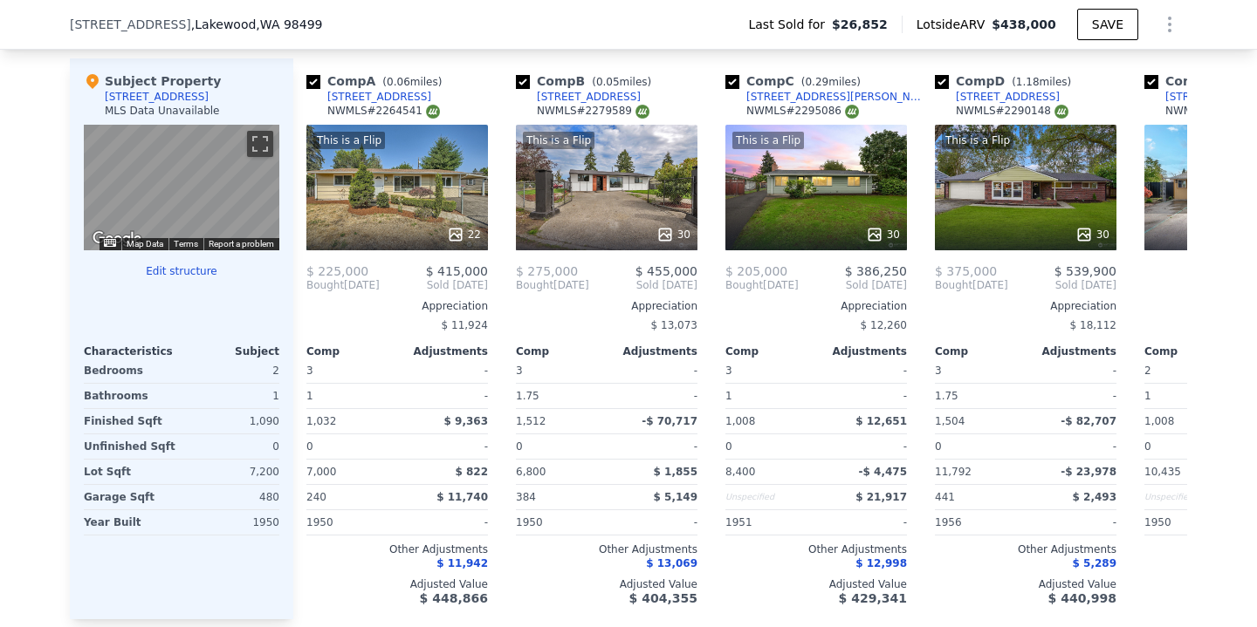
scroll to position [0, 0]
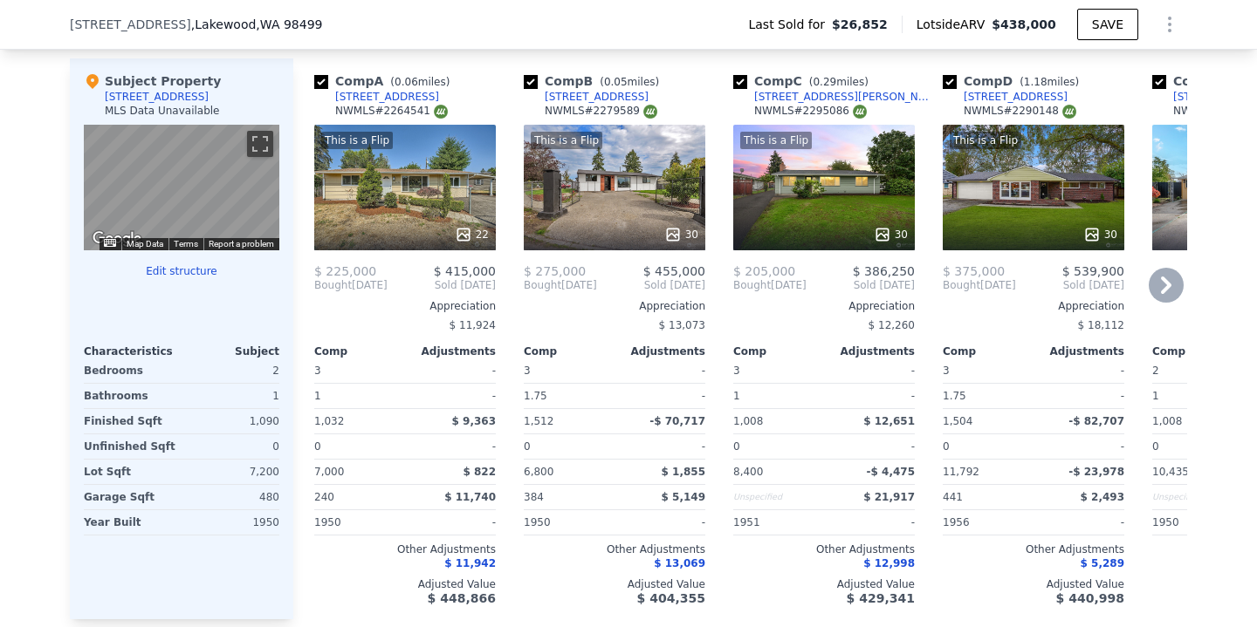
click at [825, 222] on div at bounding box center [824, 234] width 182 height 31
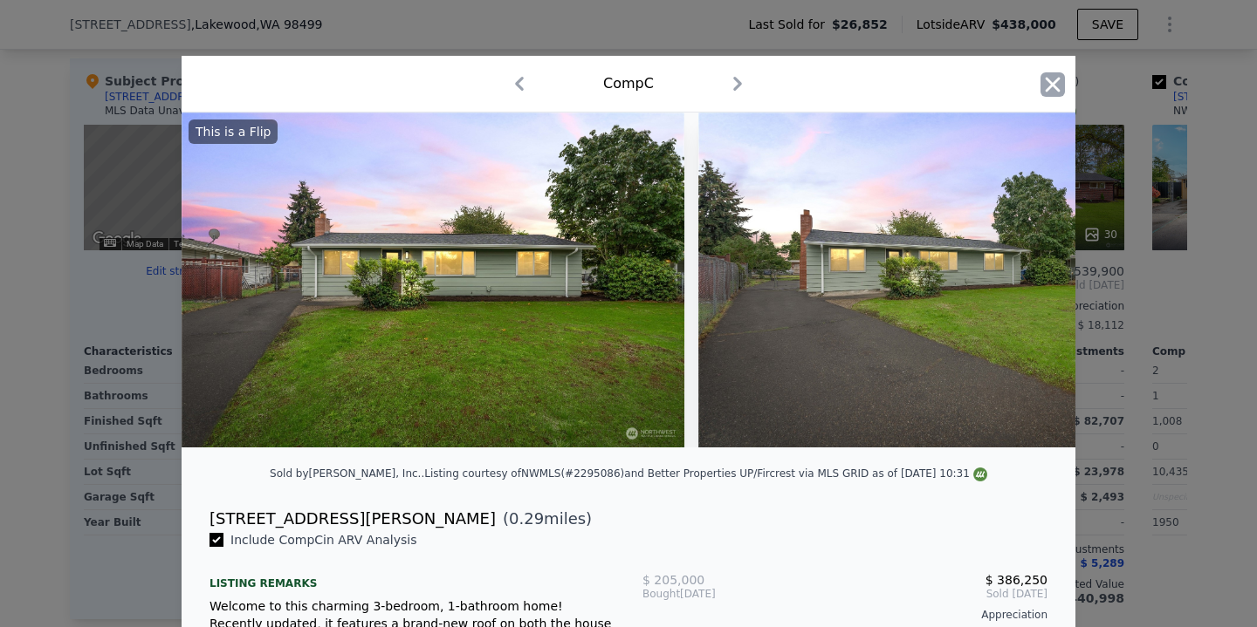
click at [1053, 93] on icon "button" at bounding box center [1052, 84] width 24 height 24
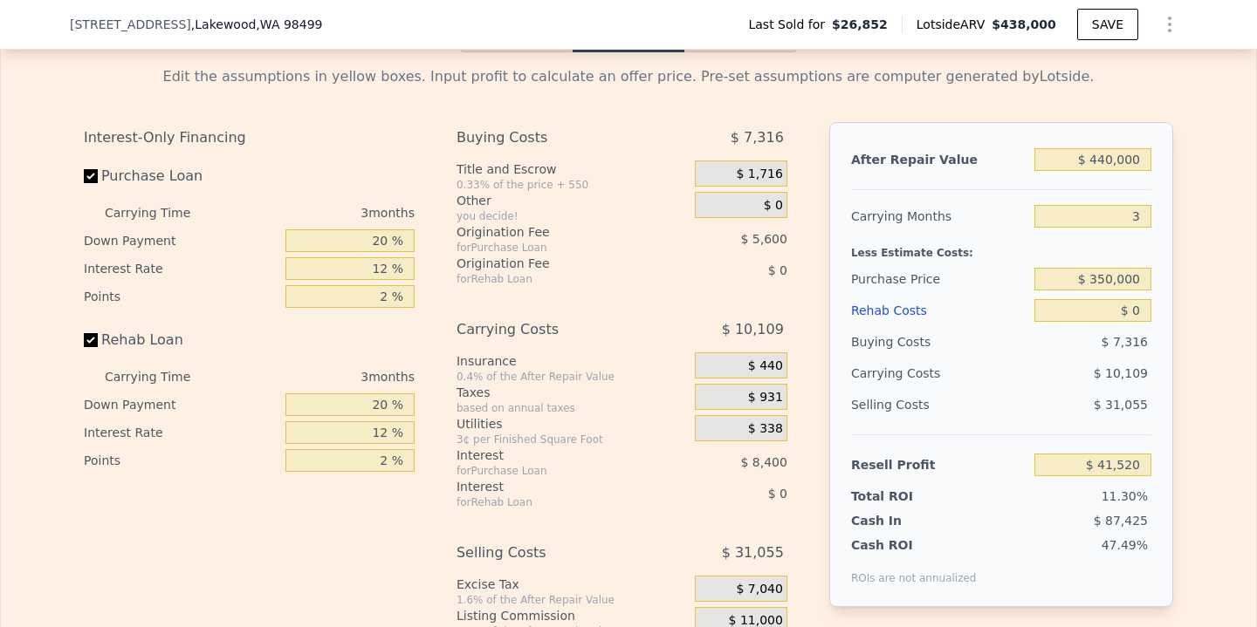
scroll to position [2293, 0]
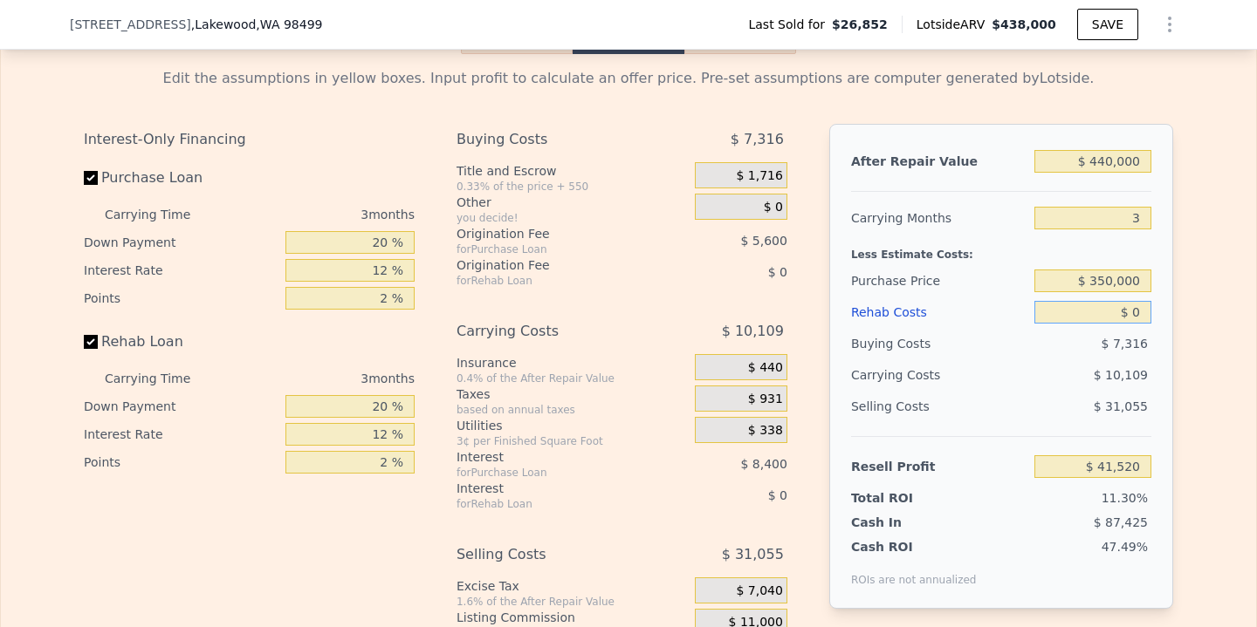
click at [1144, 311] on input "$ 0" at bounding box center [1092, 312] width 117 height 23
type input "$ 1"
type input "$ 41,519"
type input "$ 1"
type input "$ 20"
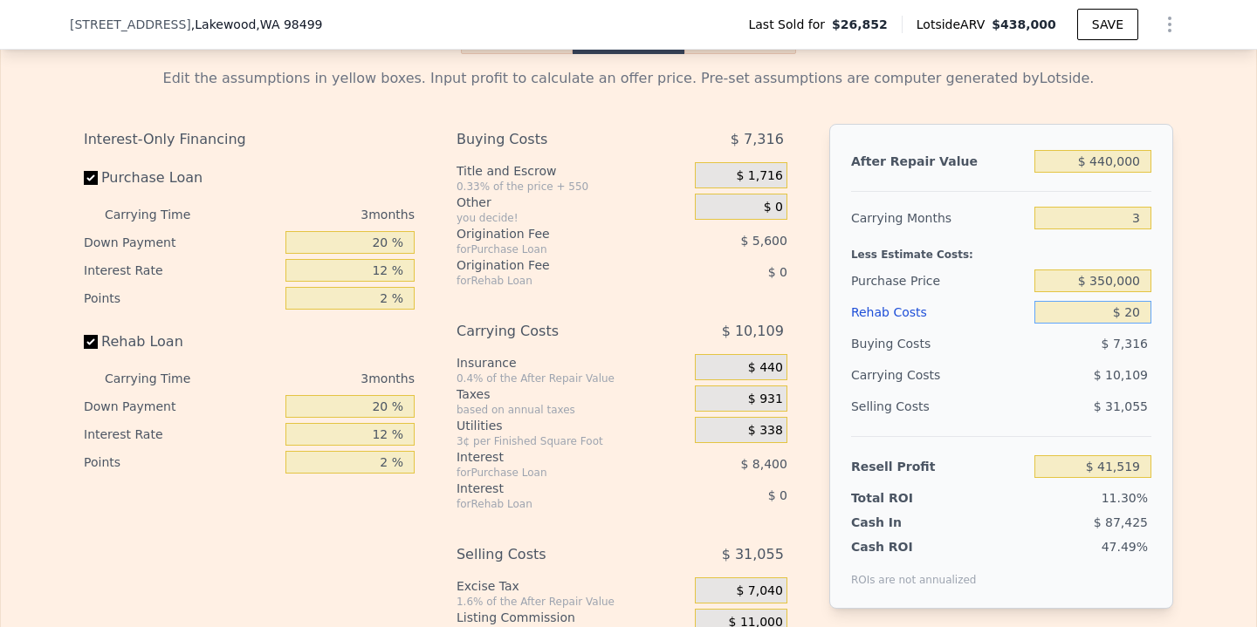
type input "$ 41,500"
type input "$ 200"
type input "$ 41,311"
type input "$ 2,000"
type input "$ 39,440"
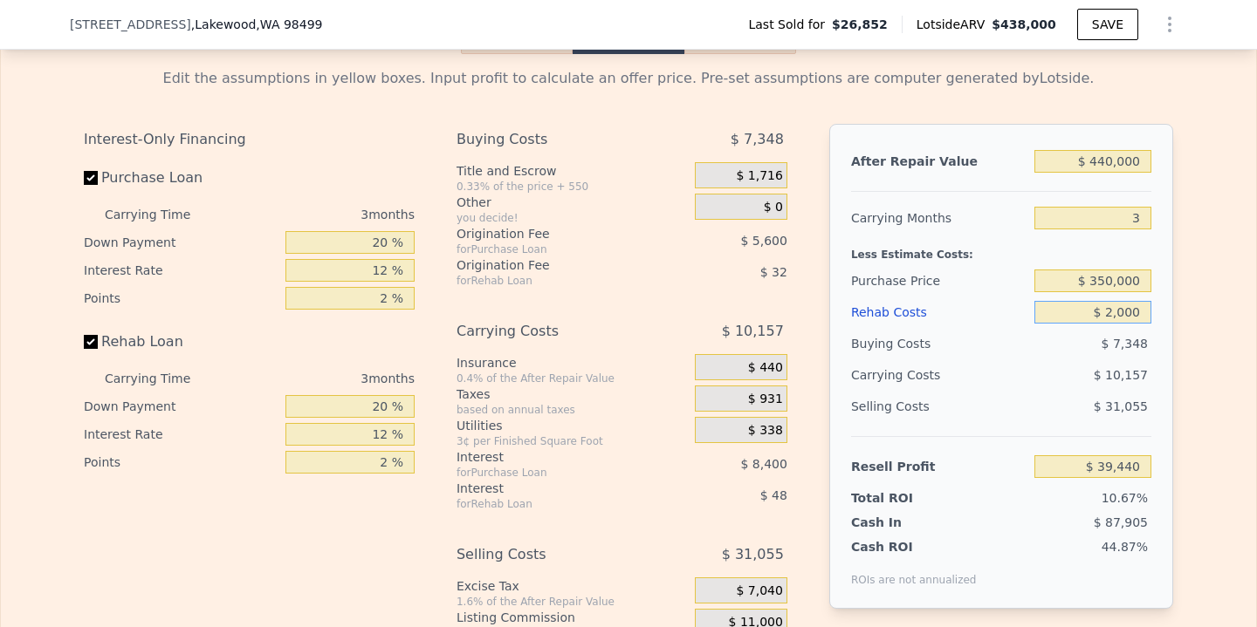
type input "$ 20,000"
type input "$ 20,720"
type input "$ 20,000"
click at [1197, 357] on div "Edit the assumptions in yellow boxes. Input profit to calculate an offer price.…" at bounding box center [628, 378] width 1255 height 649
click at [1111, 277] on input "$ 350,000" at bounding box center [1092, 281] width 117 height 23
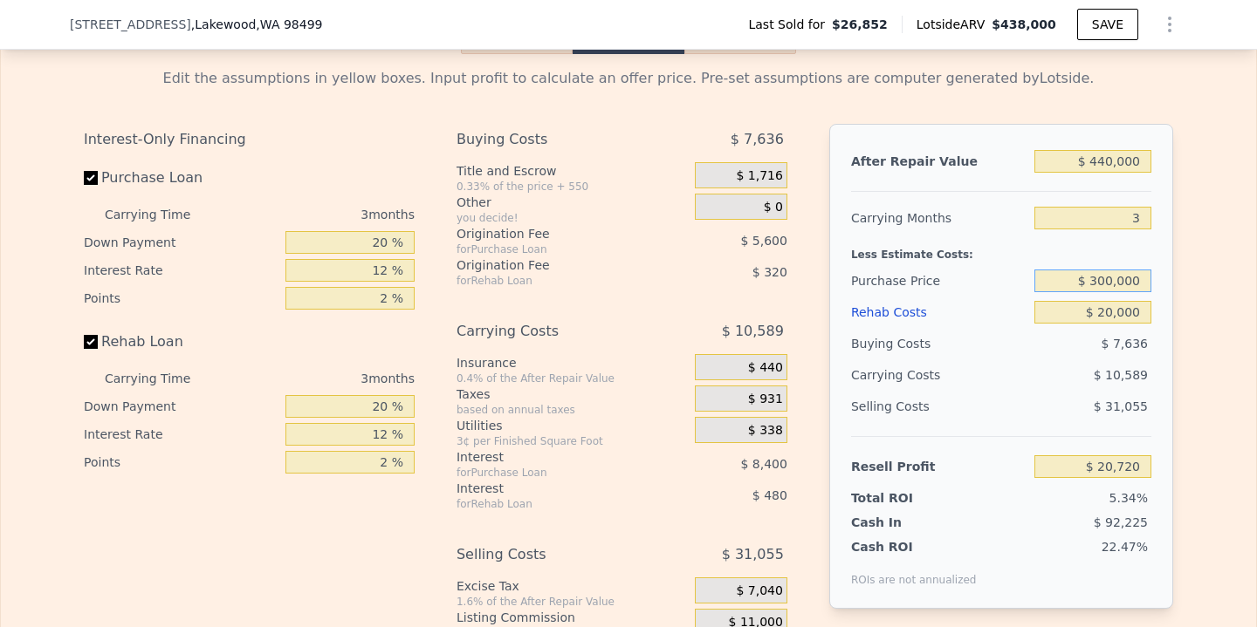
type input "$ 300,000"
click at [1218, 339] on div "Edit the assumptions in yellow boxes. Input profit to calculate an offer price.…" at bounding box center [628, 378] width 1255 height 649
type input "$ 72,887"
click at [1104, 284] on input "$ 300,000" at bounding box center [1092, 281] width 117 height 23
type input "$ 320,000"
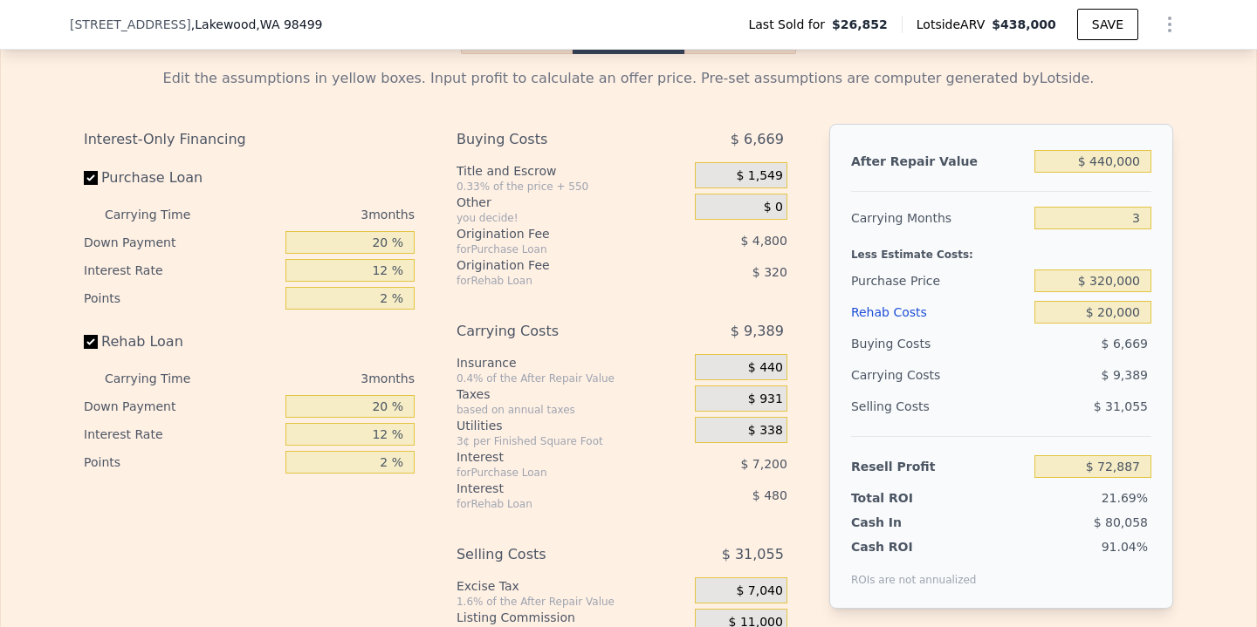
click at [1168, 337] on div "After Repair Value $ 440,000 Carrying Months 3 Less Estimate Costs: Purchase Pr…" at bounding box center [1001, 366] width 344 height 485
type input "$ 52,020"
type input "$ 438,000"
type input "5"
type input "$ 0"
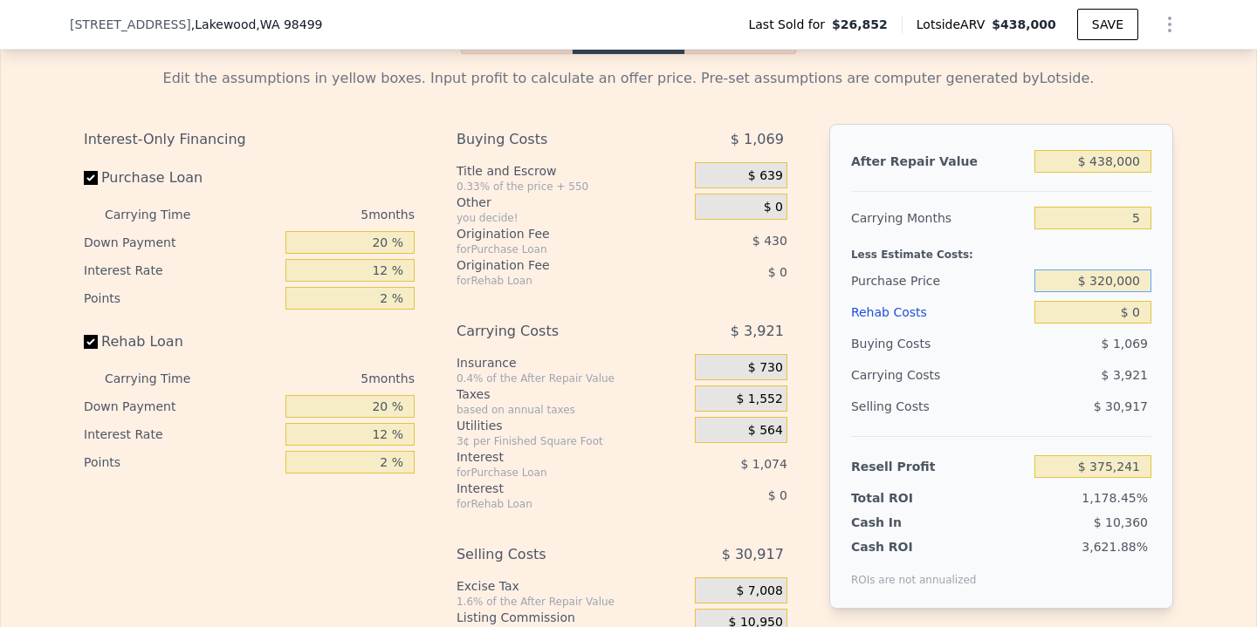
click at [1114, 282] on input "$ 320,000" at bounding box center [1092, 281] width 117 height 23
click at [1142, 314] on input "$ 0" at bounding box center [1092, 312] width 117 height 23
type input "$ 64,701"
type input "$ 10"
type input "$ 64,691"
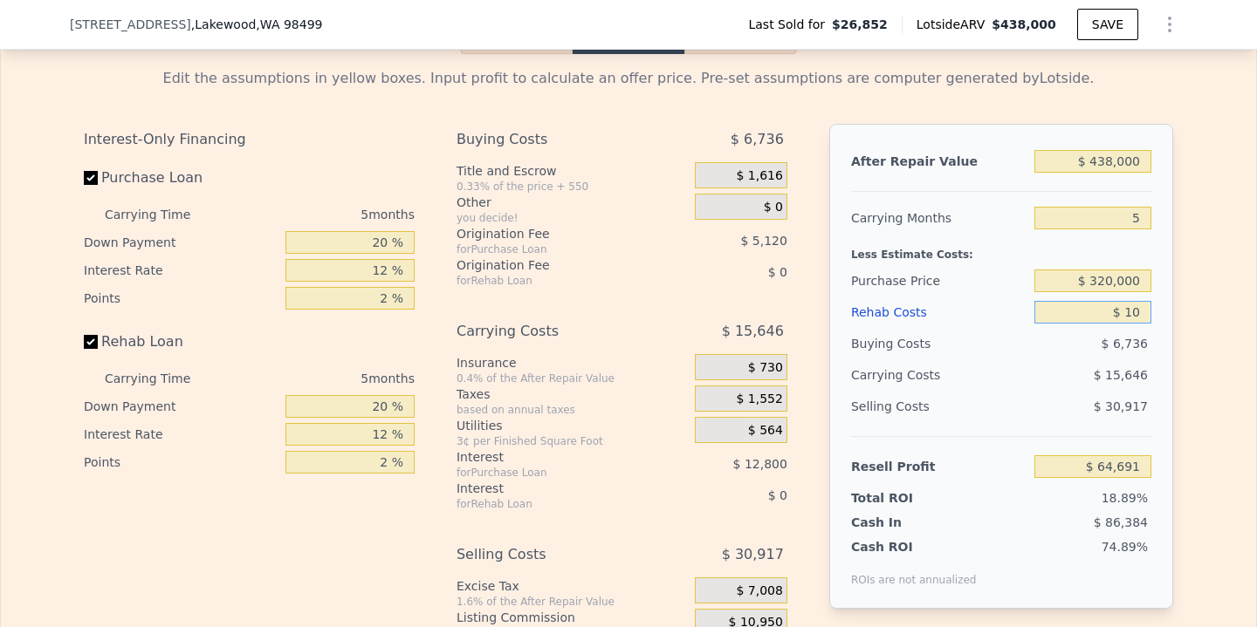
type input "$ 100"
type input "$ 64,594"
type input "$ 1,000"
type input "$ 63,645"
type input "$ 10,000"
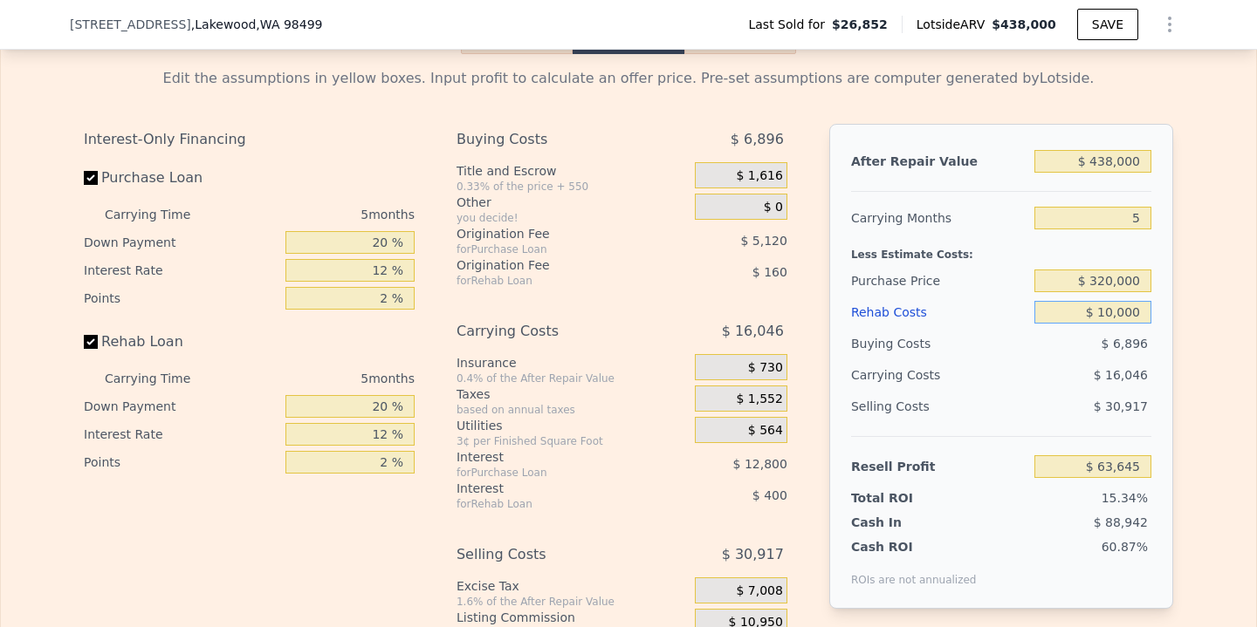
type input "$ 54,141"
click at [1192, 388] on div "Edit the assumptions in yellow boxes. Input profit to calculate an offer price.…" at bounding box center [628, 378] width 1255 height 649
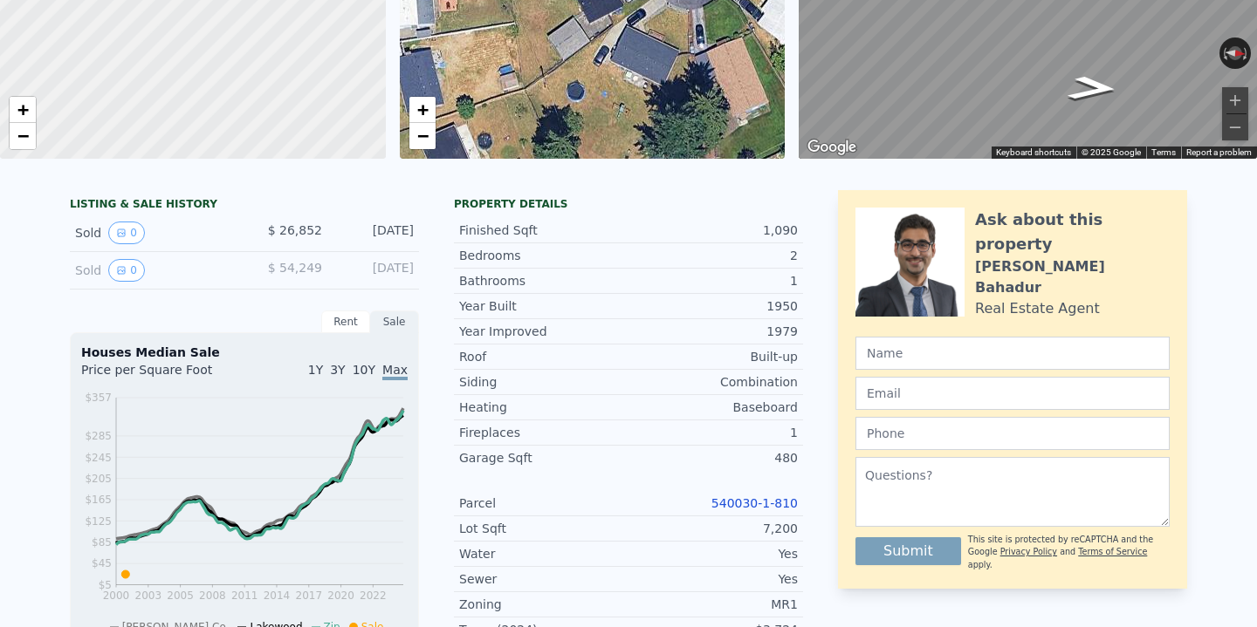
scroll to position [0, 0]
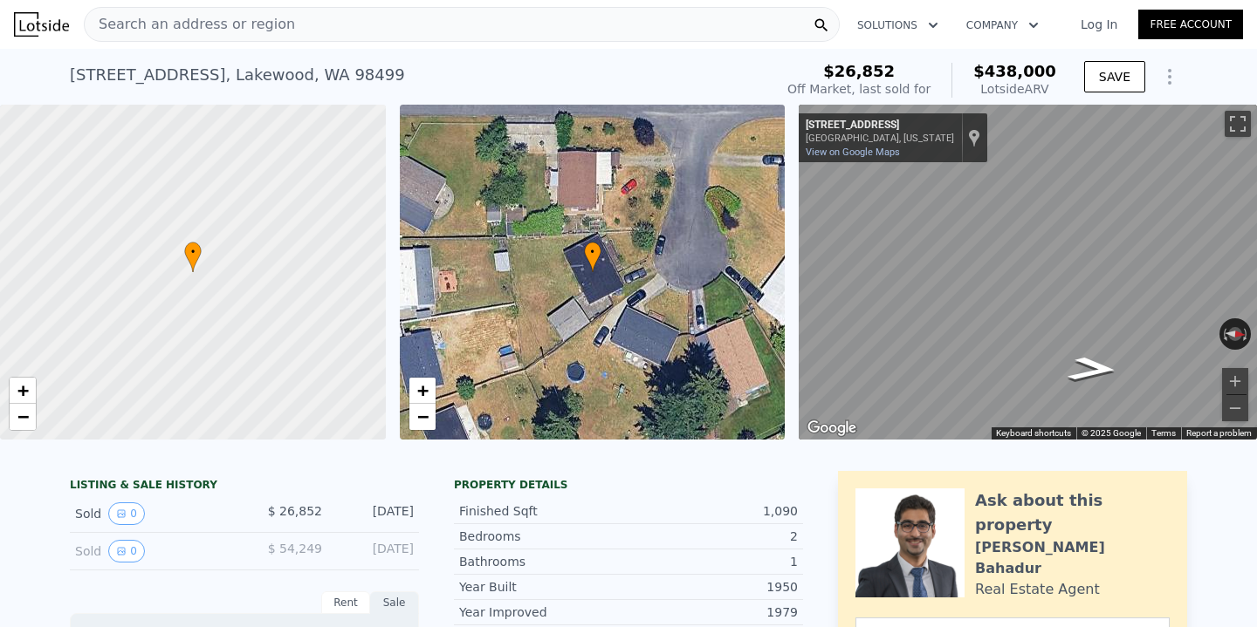
type input "$ 0"
type input "$ 375,241"
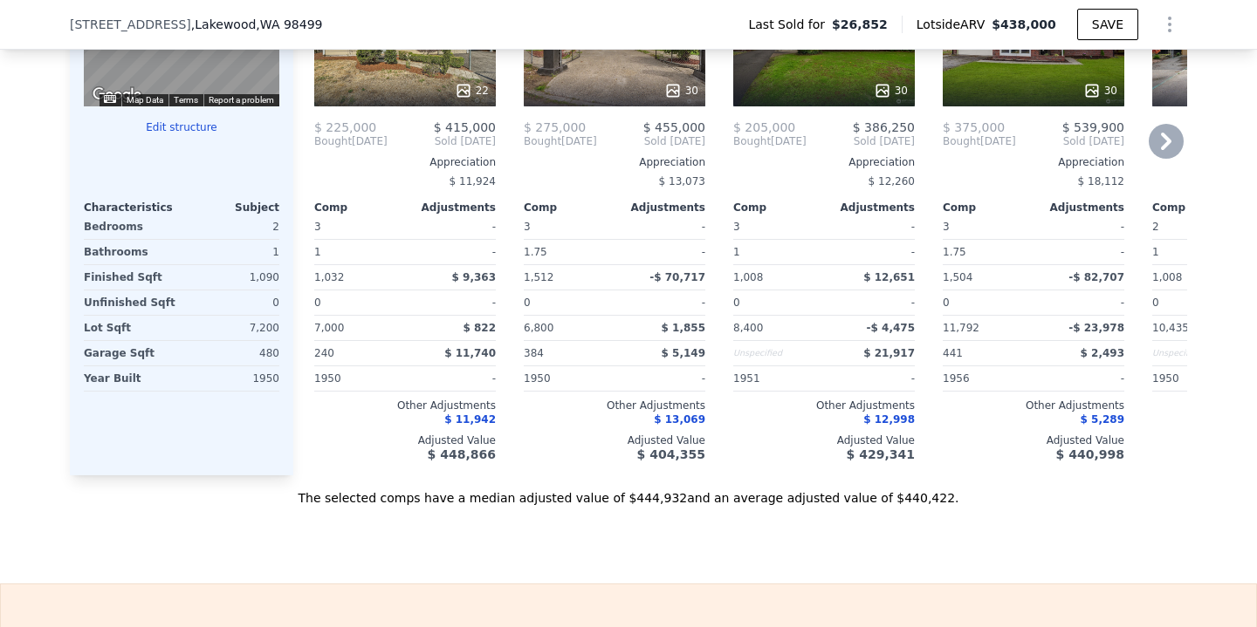
scroll to position [2046, 0]
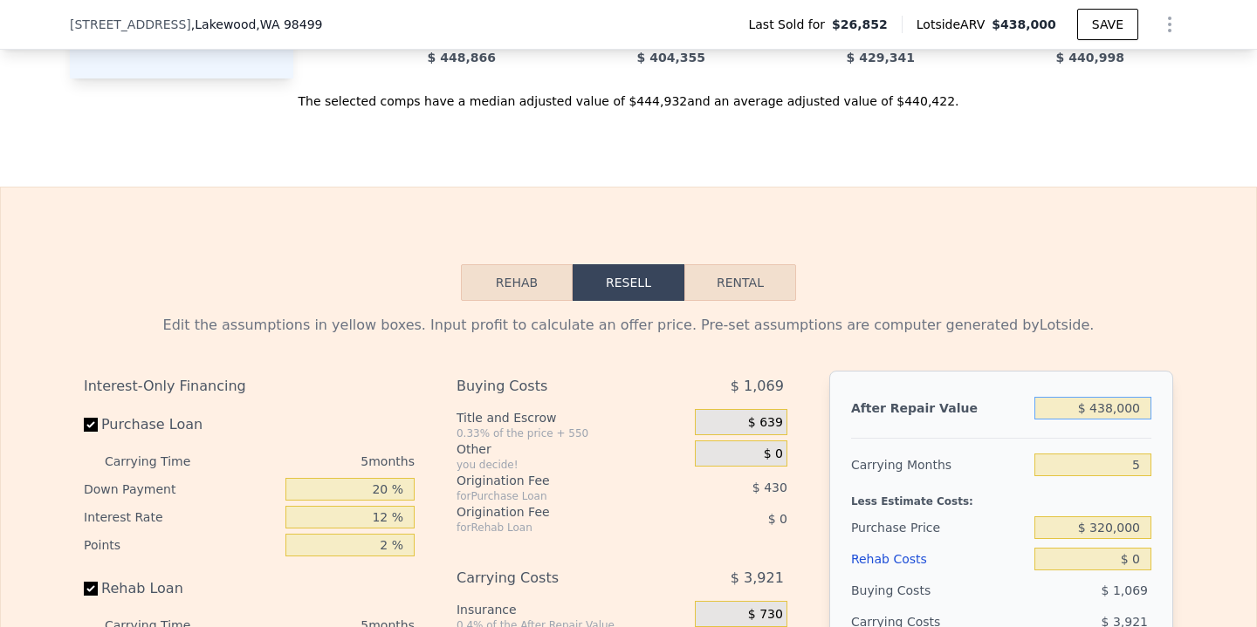
click at [1111, 403] on input "$ 438,000" at bounding box center [1092, 408] width 117 height 23
type input "$ 4,000"
type input "-$ 27,946"
type input "$ 44,000"
type input "$ 9,214"
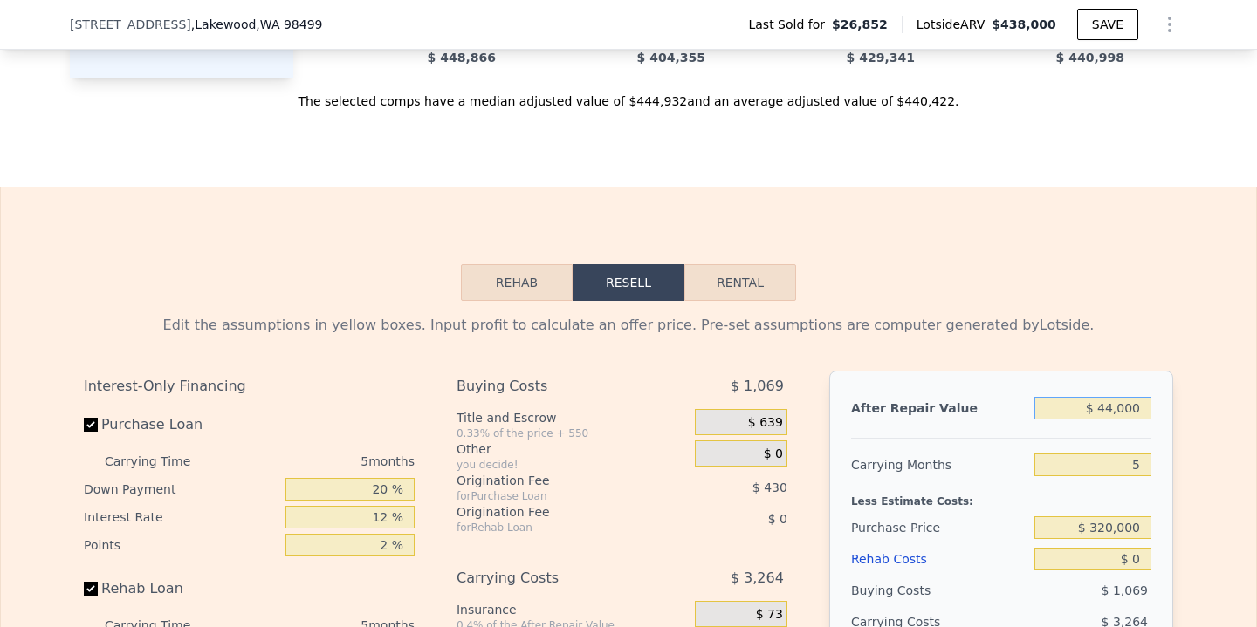
type input "$ 440,000"
type input "$ 377,100"
type input "$ 440,000"
click at [1207, 504] on div "Edit the assumptions in yellow boxes. Input profit to calculate an offer price.…" at bounding box center [628, 625] width 1255 height 649
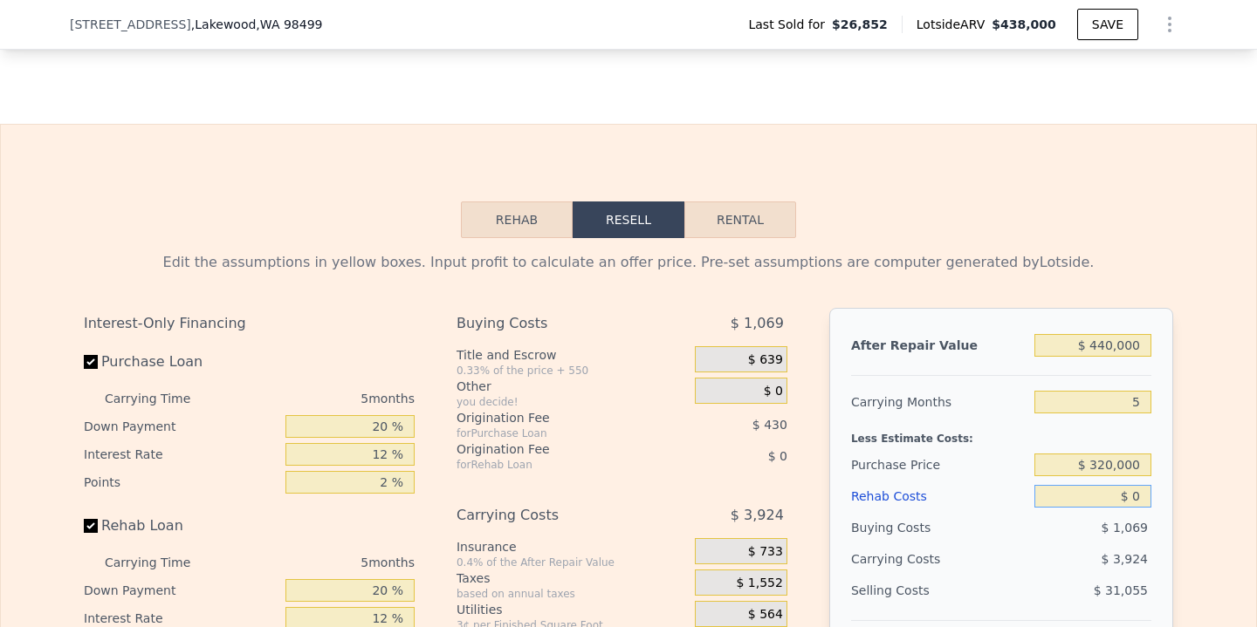
click at [1146, 497] on input "$ 0" at bounding box center [1092, 496] width 117 height 23
type input "$ 15"
type input "$ 377,085"
type input "$ 1,500"
type input "$ 375,516"
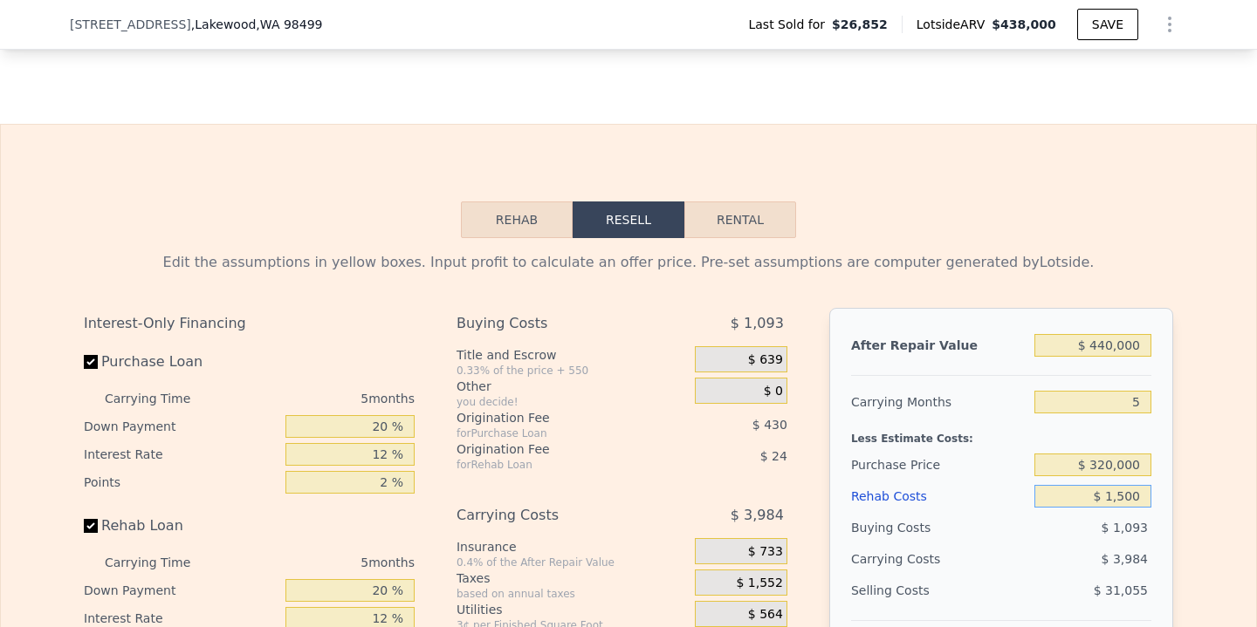
type input "$ 15,000"
type input "$ 361,260"
type input "$ 150,000"
type input "$ 218,700"
type input "$ 15,000"
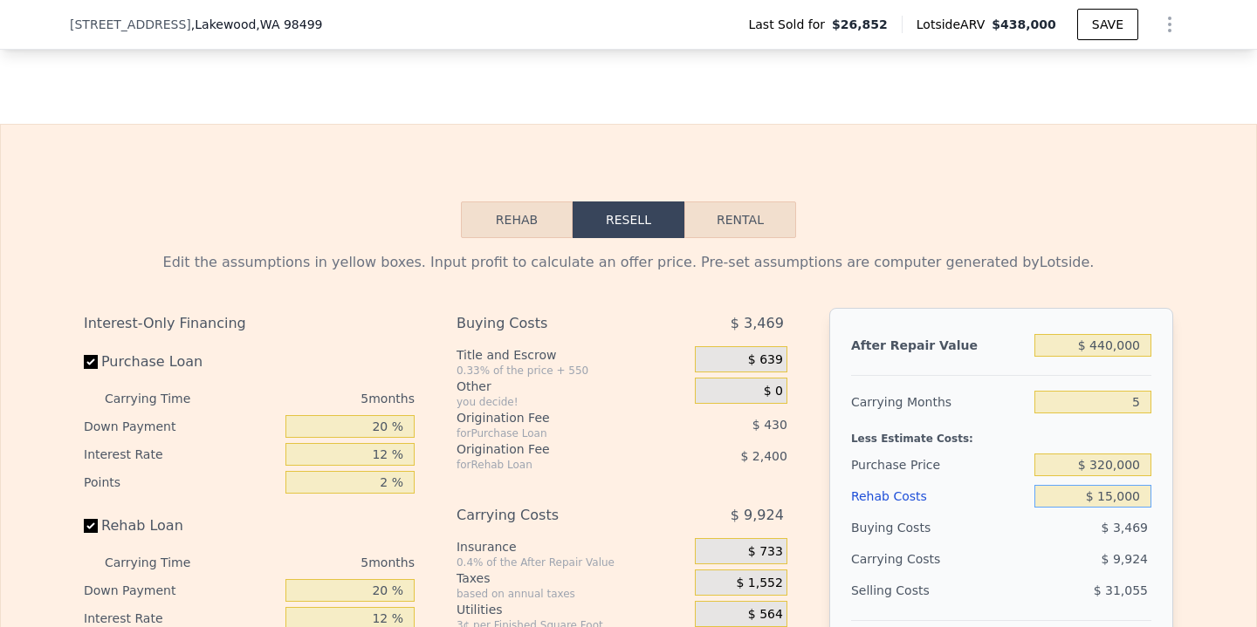
type input "$ 361,260"
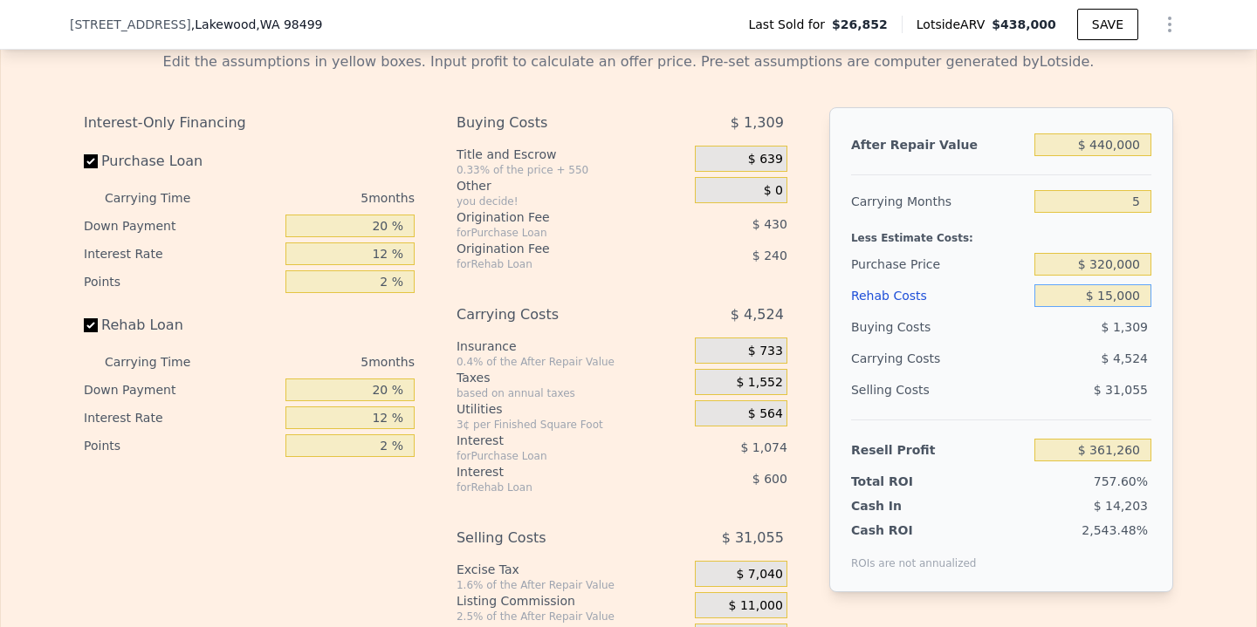
scroll to position [2307, 0]
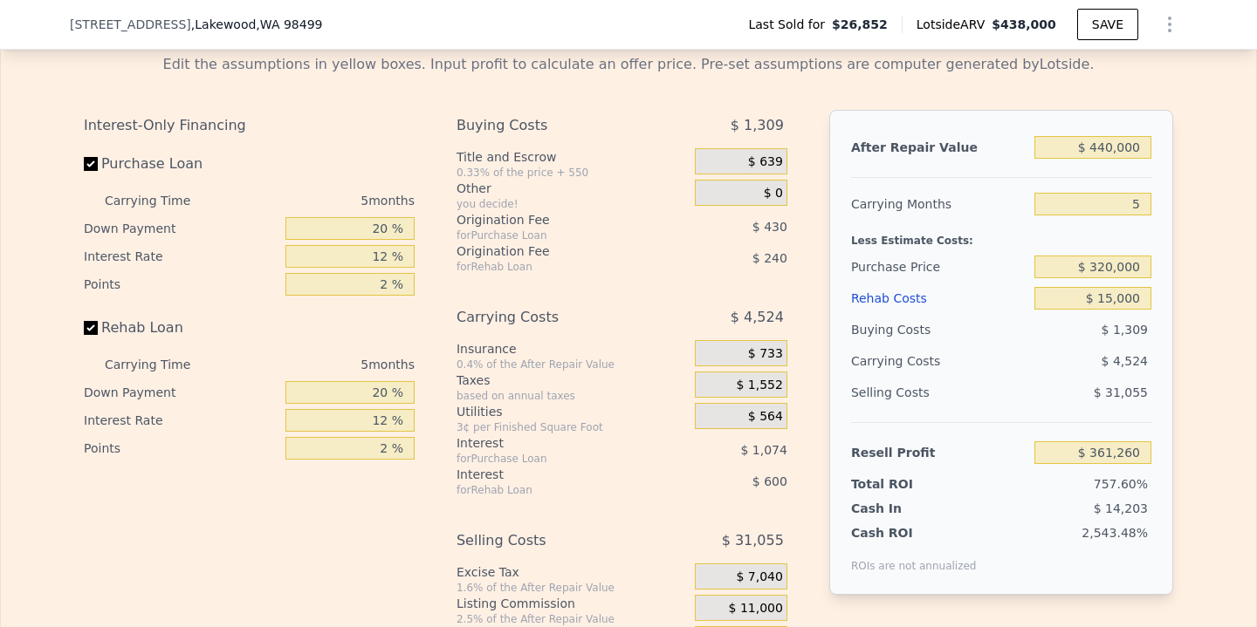
click at [1178, 472] on div "Edit the assumptions in yellow boxes. Input profit to calculate an offer price.…" at bounding box center [628, 364] width 1117 height 649
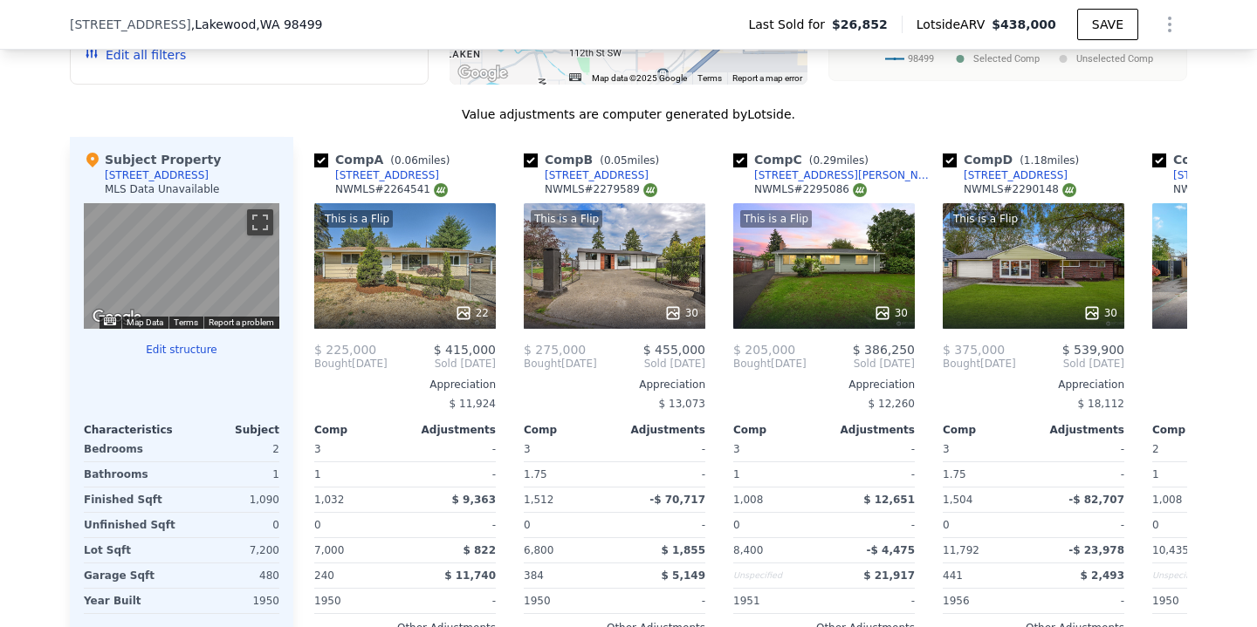
scroll to position [2342, 0]
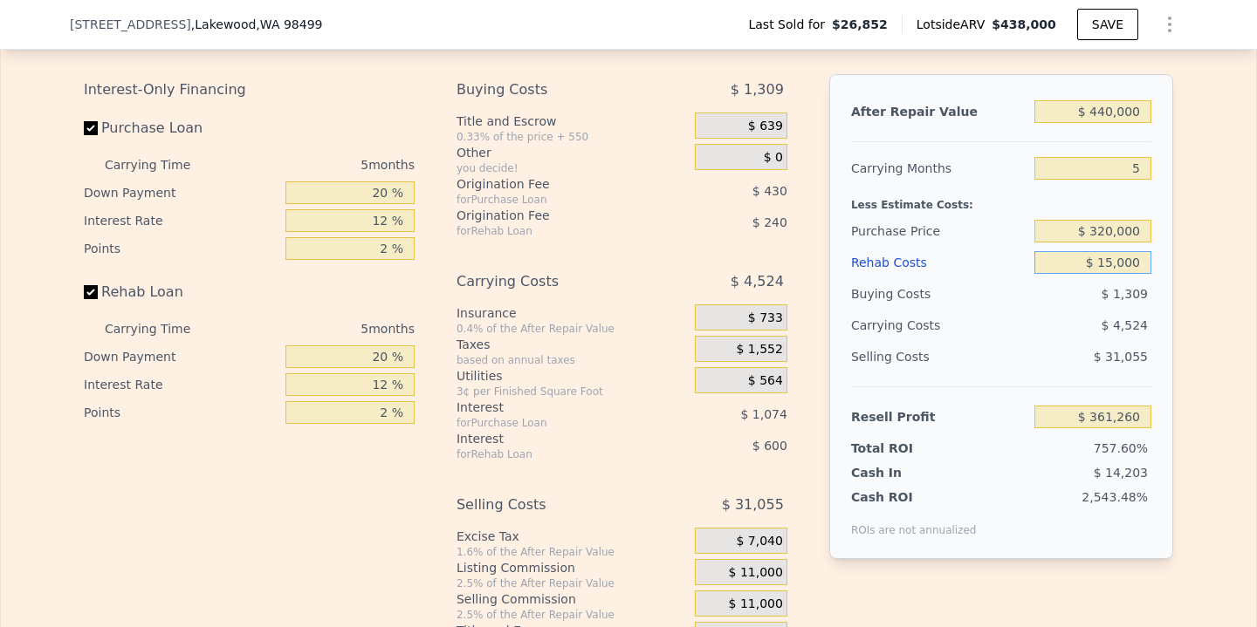
click at [1110, 268] on input "$ 15,000" at bounding box center [1092, 262] width 117 height 23
type input "$ 000"
type input "$ 377,100"
type input "$ 40,000"
type input "$ 334,860"
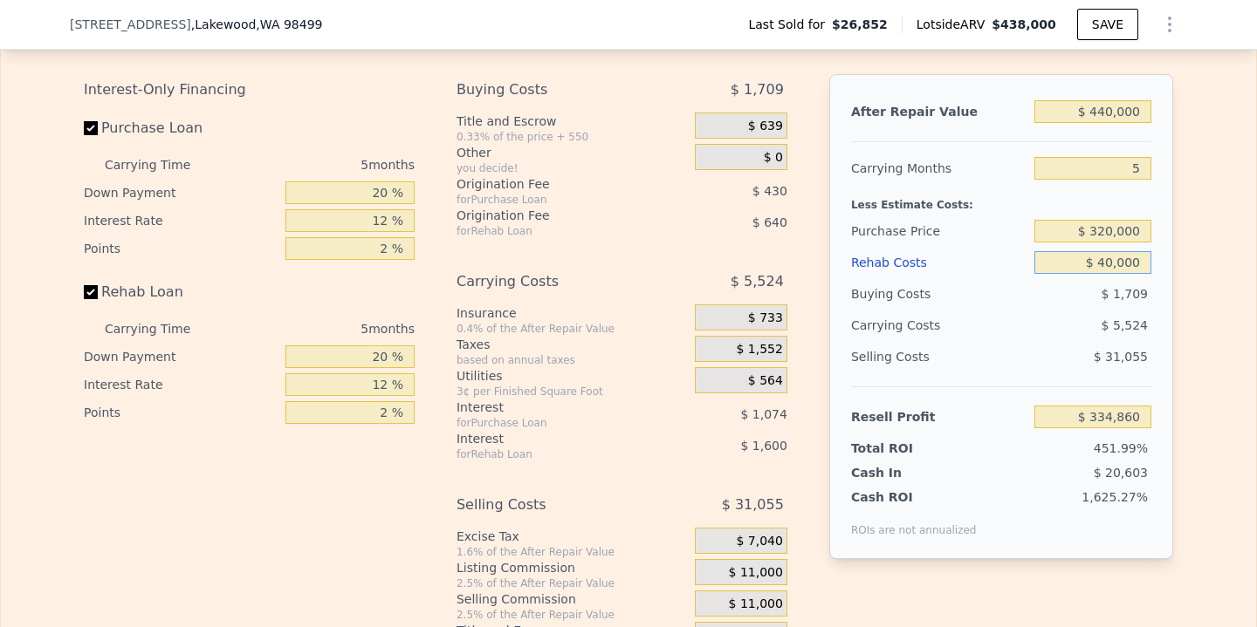
type input "$ 400,000"
type input "-$ 45,300"
type input "$ 40,000"
type input "$ 334,860"
click at [1194, 344] on div "Edit the assumptions in yellow boxes. Input profit to calculate an offer price.…" at bounding box center [628, 328] width 1255 height 649
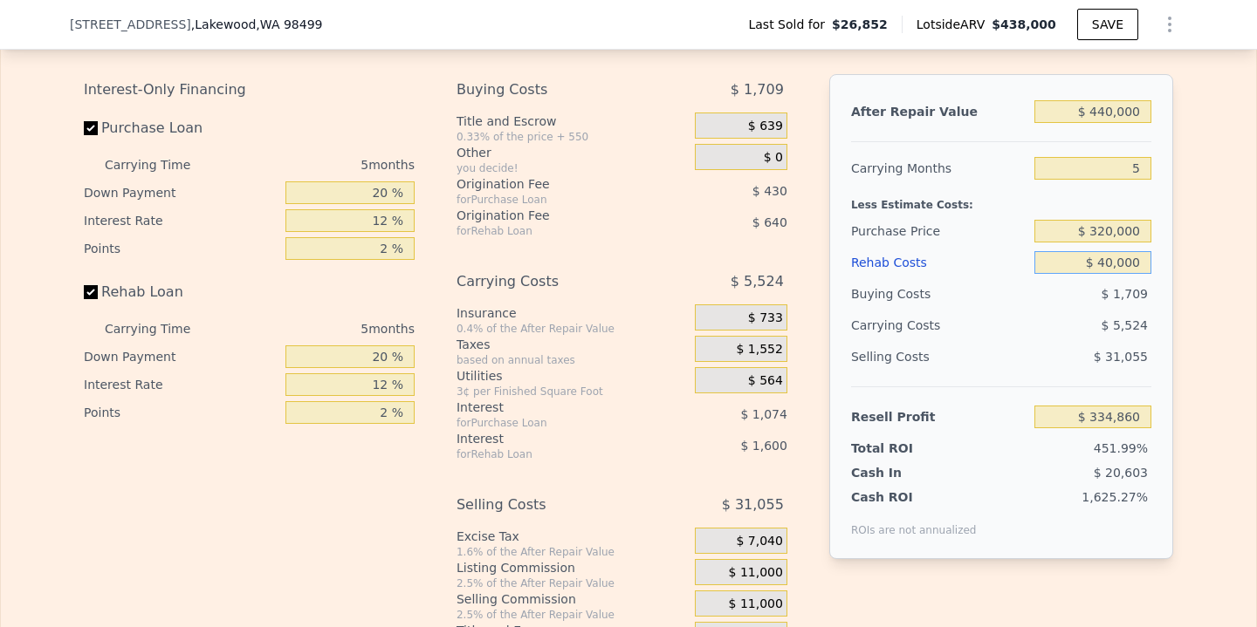
click at [1135, 262] on input "$ 40,000" at bounding box center [1092, 262] width 117 height 23
click at [1142, 259] on input "$ 40,000" at bounding box center [1092, 262] width 117 height 23
type input "$ 400"
type input "$ 376,679"
type input "$ 40"
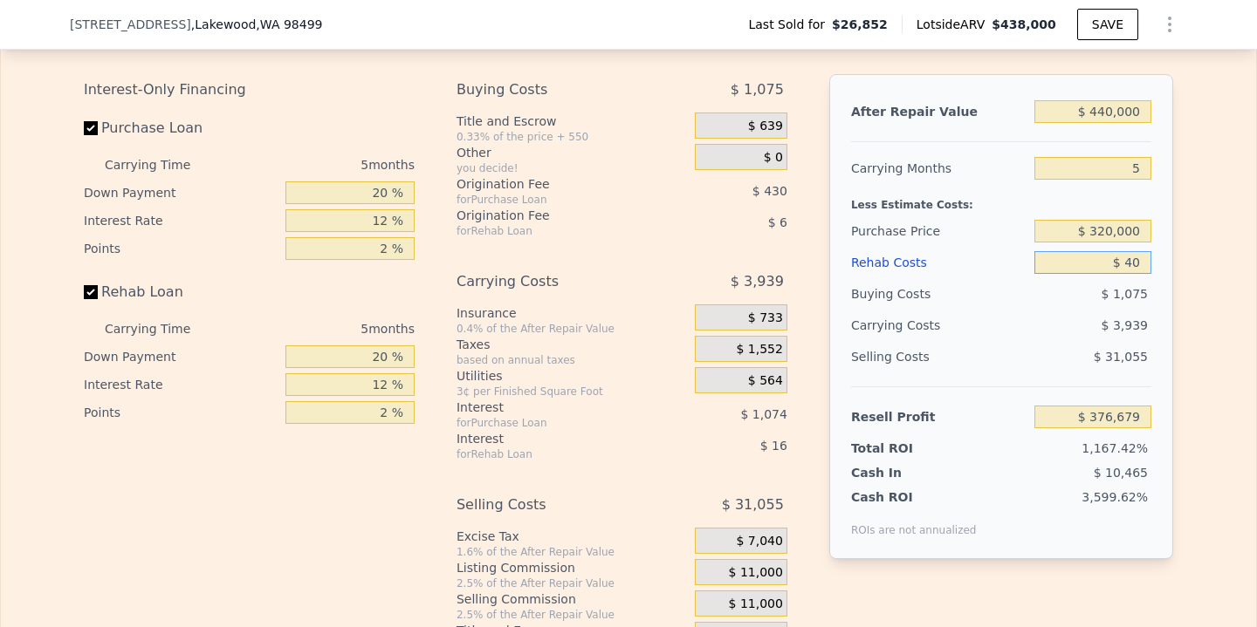
type input "$ 377,059"
type input "$ 4"
type input "$ 377,096"
click at [1175, 330] on div "Edit the assumptions in yellow boxes. Input profit to calculate an offer price.…" at bounding box center [628, 328] width 1117 height 649
click at [1116, 112] on input "$ 440,000" at bounding box center [1092, 111] width 117 height 23
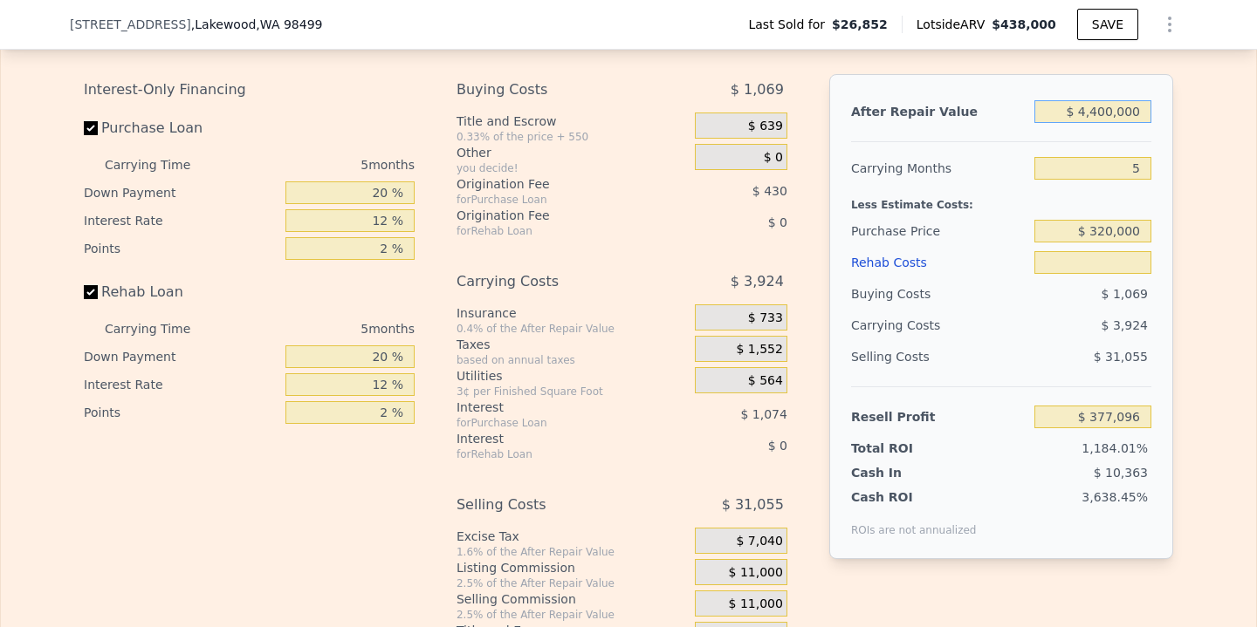
type input "$ 44,000,000"
type input "$ 4"
type input "$ 40,844,481"
type input "$ 4,400,000"
type input "$ 4,055,949"
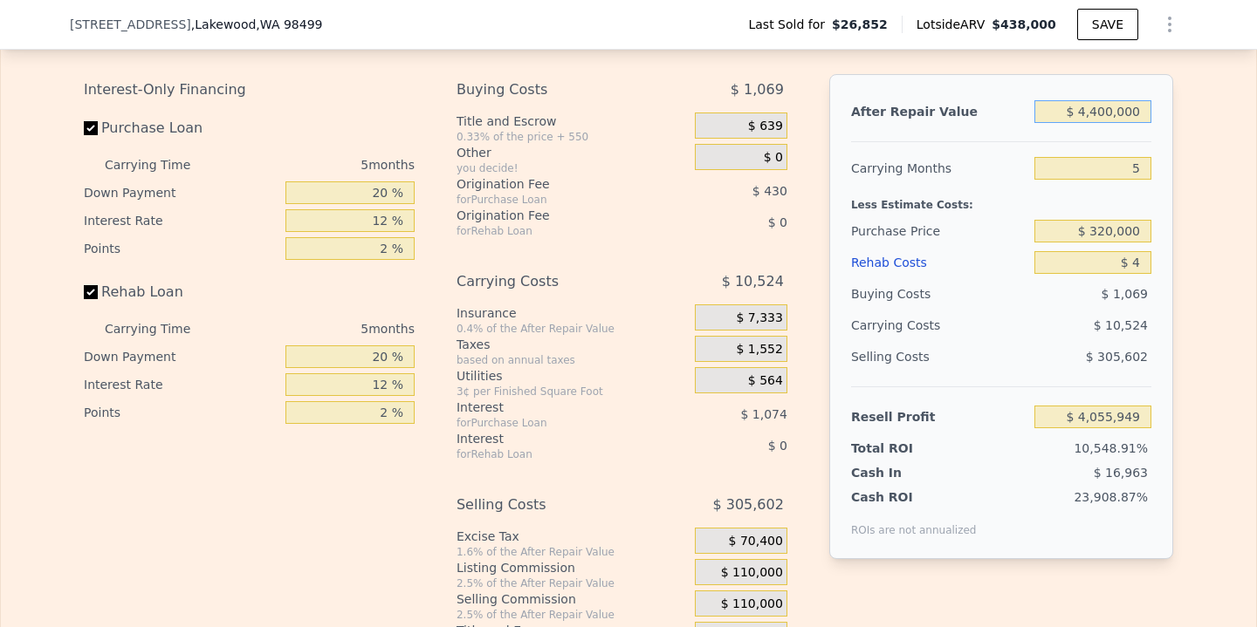
type input "$ 4,400,000"
click at [1197, 210] on div "Edit the assumptions in yellow boxes. Input profit to calculate an offer price.…" at bounding box center [628, 328] width 1255 height 649
click at [1109, 225] on input "$ 320,000" at bounding box center [1092, 231] width 117 height 23
click at [1145, 235] on input "$ 0000" at bounding box center [1092, 231] width 117 height 23
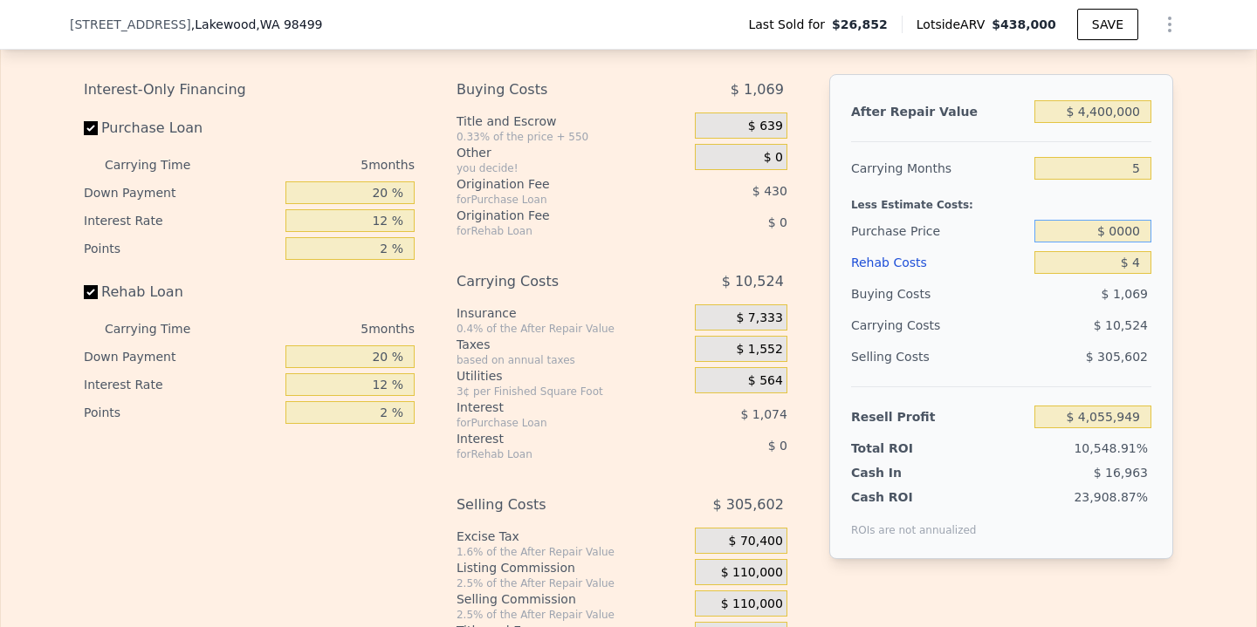
click at [1145, 235] on input "$ 0000" at bounding box center [1092, 231] width 117 height 23
type input "$ 0"
click at [1105, 98] on div "$ 4,400,000" at bounding box center [1092, 111] width 117 height 31
click at [1112, 108] on input "$ 4,400,000" at bounding box center [1092, 111] width 117 height 23
type input "$ 440,000"
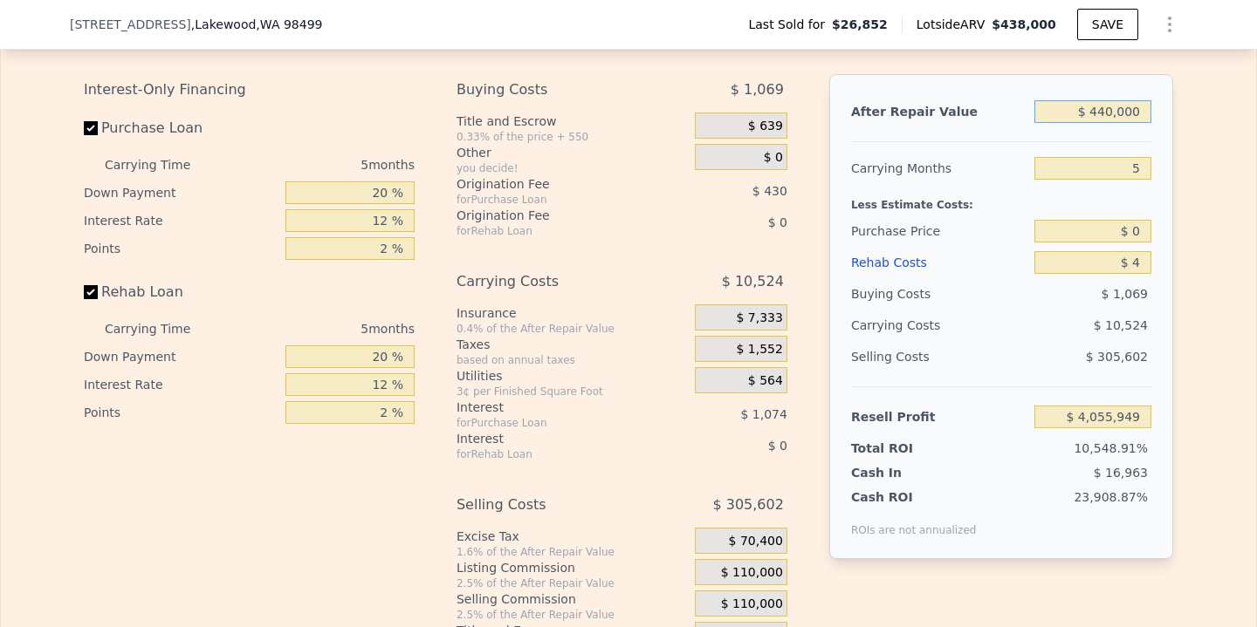
type input "$ 320,000"
type input "$ 377,096"
type input "$ 440,000"
click at [1107, 237] on input "$ 320,000" at bounding box center [1092, 231] width 117 height 23
type input "$ 0"
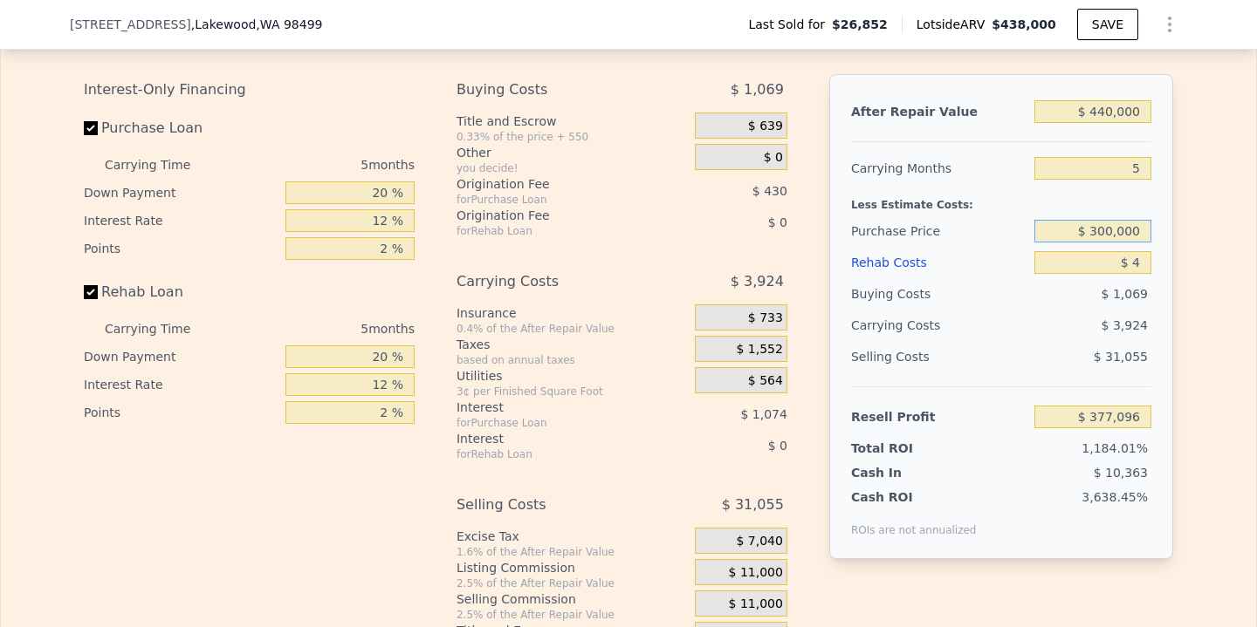
type input "$ 300,000"
click at [1205, 374] on div "Edit the assumptions in yellow boxes. Input profit to calculate an offer price.…" at bounding box center [628, 328] width 1255 height 649
type input "$ 87,743"
click at [1140, 258] on input "$ 4" at bounding box center [1092, 262] width 117 height 23
type input "$ 40"
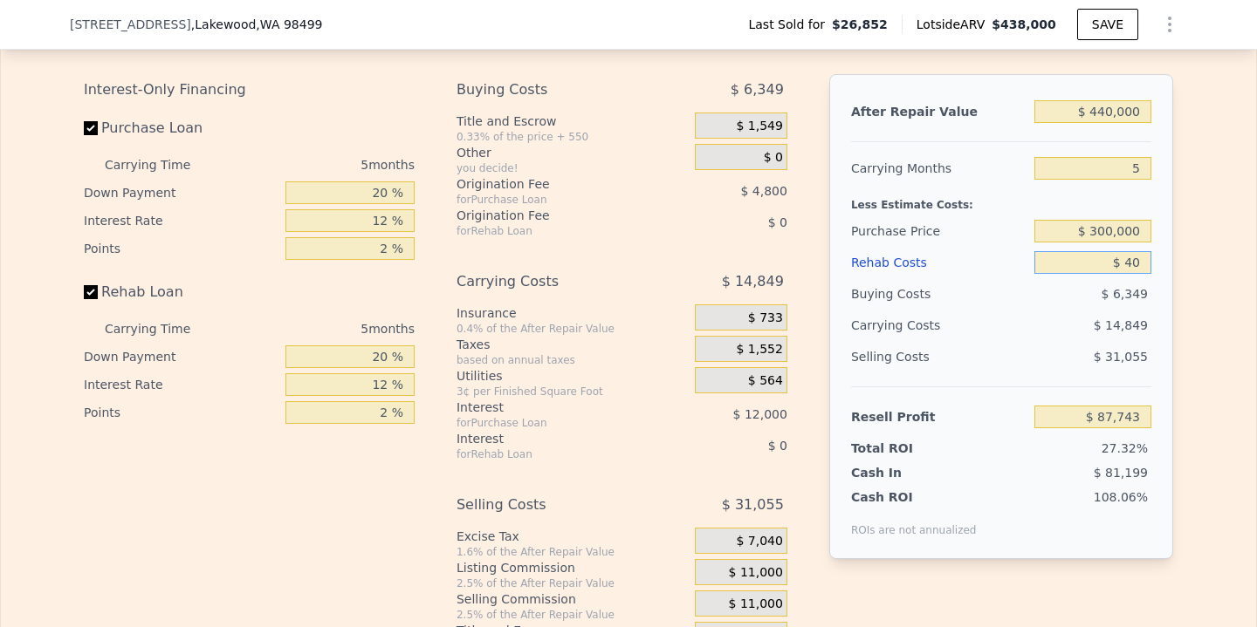
type input "$ 87,706"
type input "$ 400"
type input "$ 87,326"
type input "$ 4,000"
type input "$ 83,523"
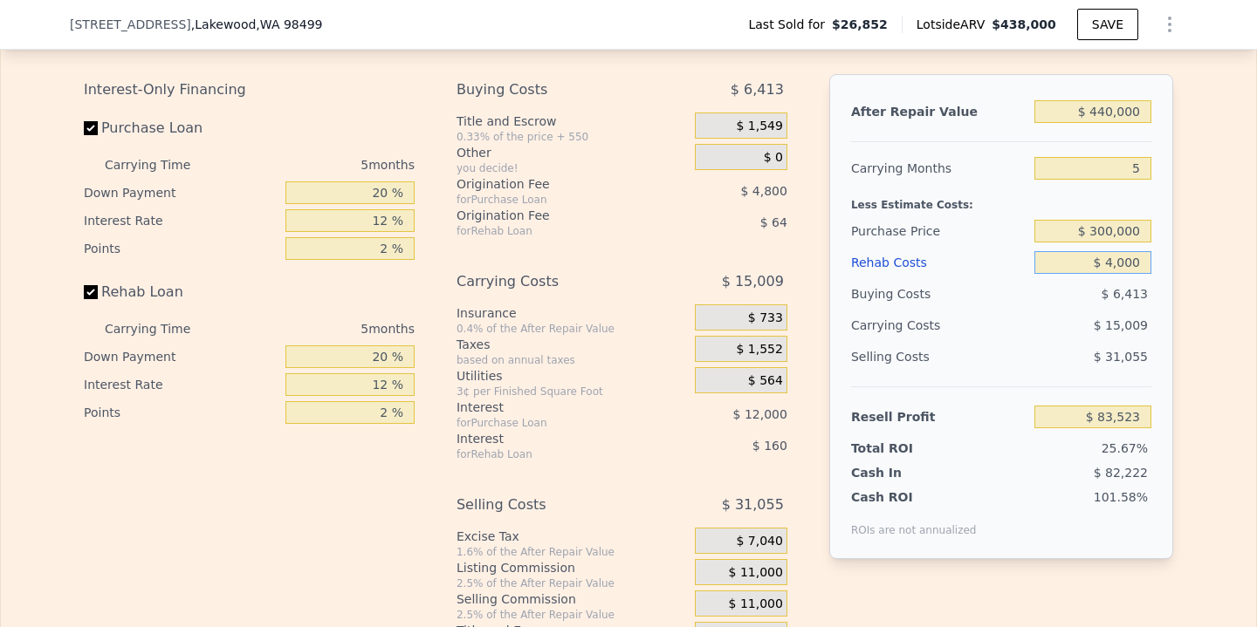
type input "$ 40,000"
type input "$ 45,507"
type input "$ 40,000"
click at [1212, 397] on div "Edit the assumptions in yellow boxes. Input profit to calculate an offer price.…" at bounding box center [628, 328] width 1255 height 649
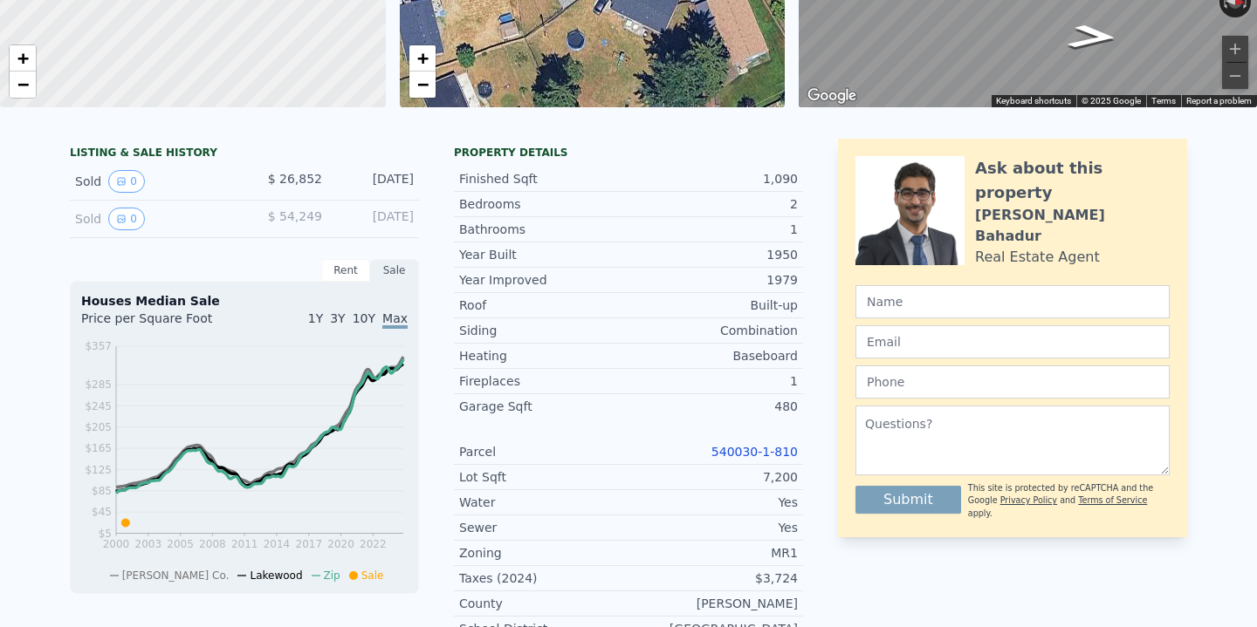
scroll to position [6, 0]
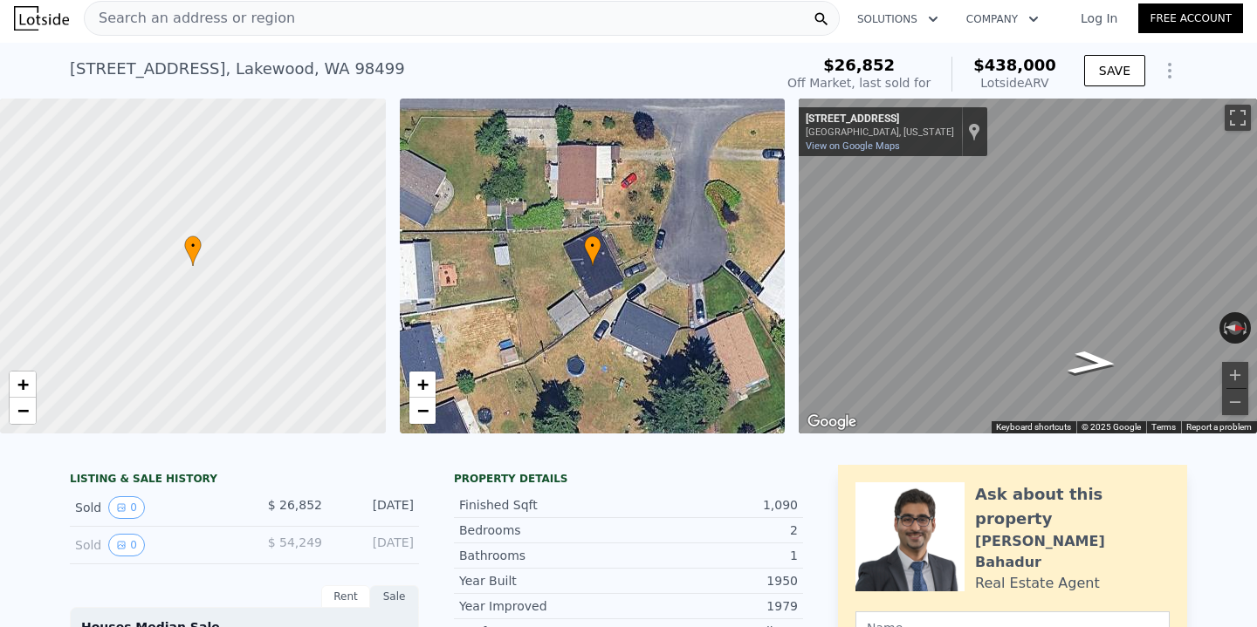
type input "$ 438,000"
type input "$ 0"
type input "$ 375,241"
click at [340, 20] on div "Search an address or region" at bounding box center [462, 18] width 756 height 35
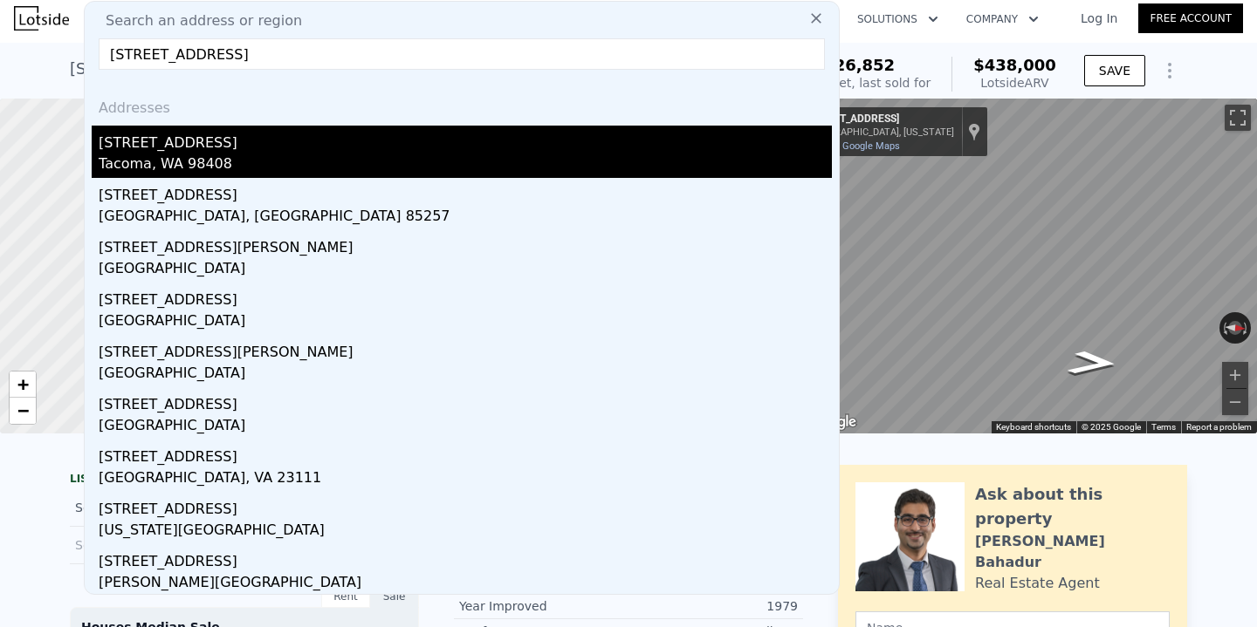
type input "[STREET_ADDRESS]"
click at [245, 138] on div "[STREET_ADDRESS]" at bounding box center [465, 140] width 733 height 28
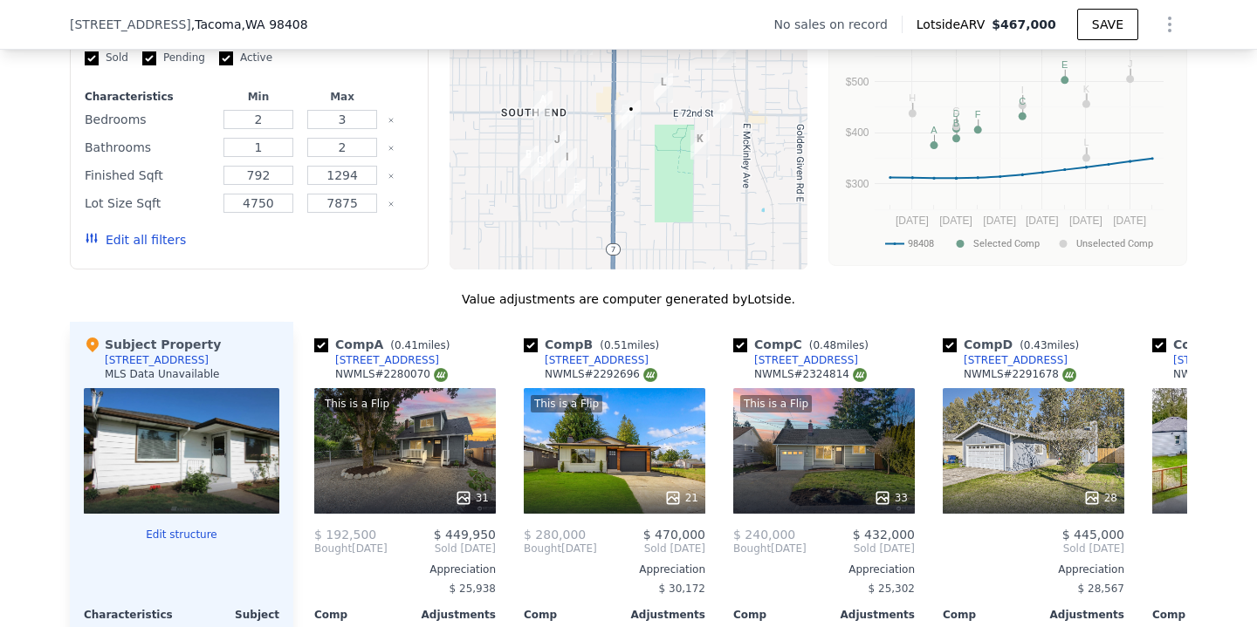
scroll to position [1872, 0]
